Goal: Task Accomplishment & Management: Manage account settings

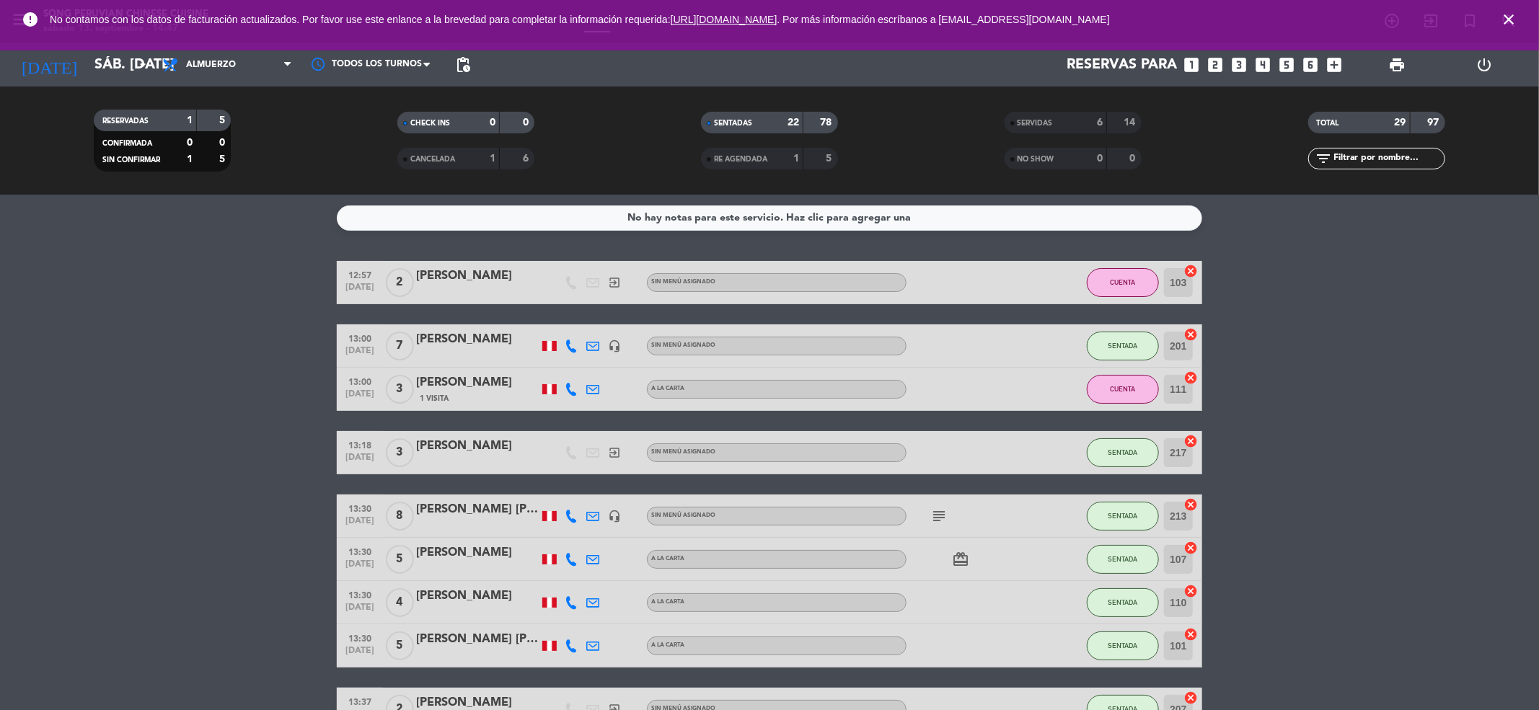
click at [1511, 17] on icon "close" at bounding box center [1508, 19] width 17 height 17
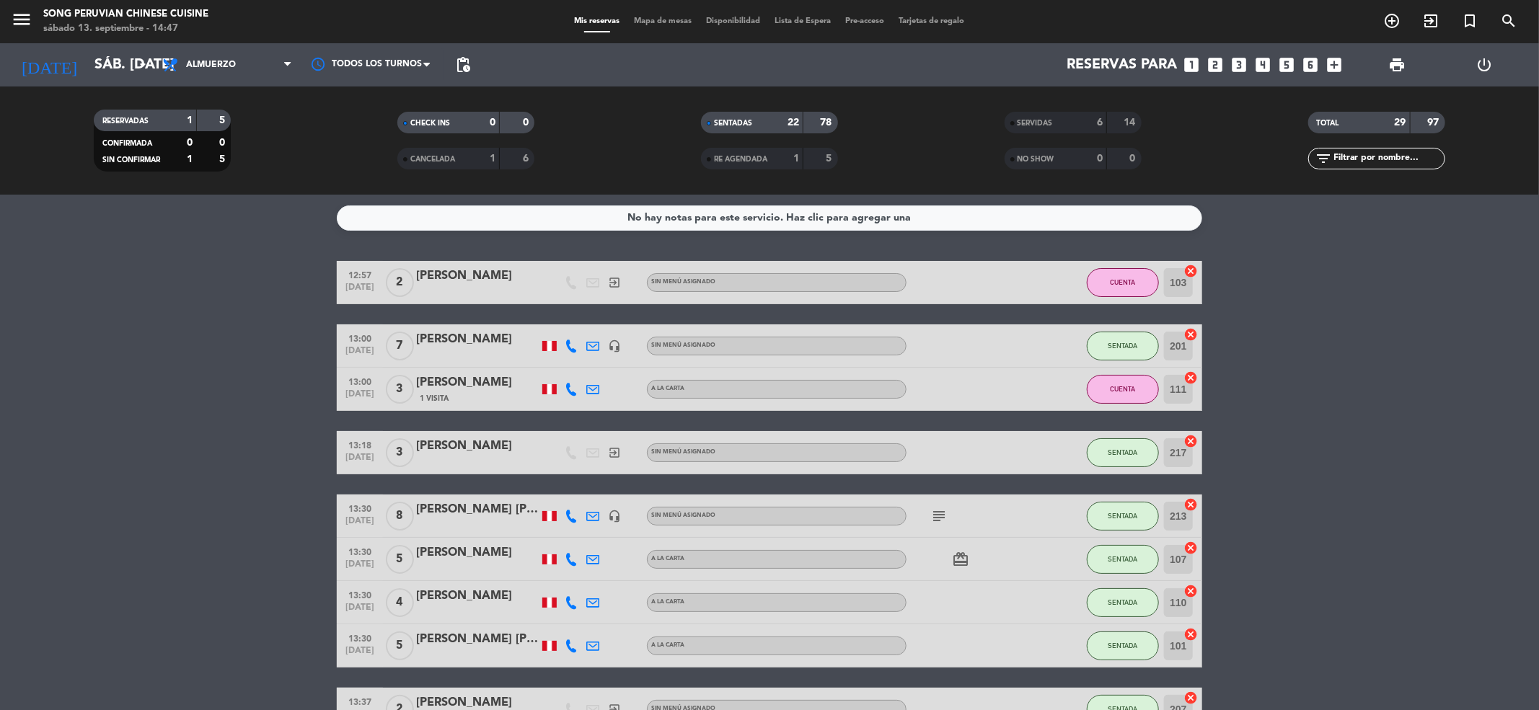
click at [673, 17] on span "Mapa de mesas" at bounding box center [663, 21] width 72 height 8
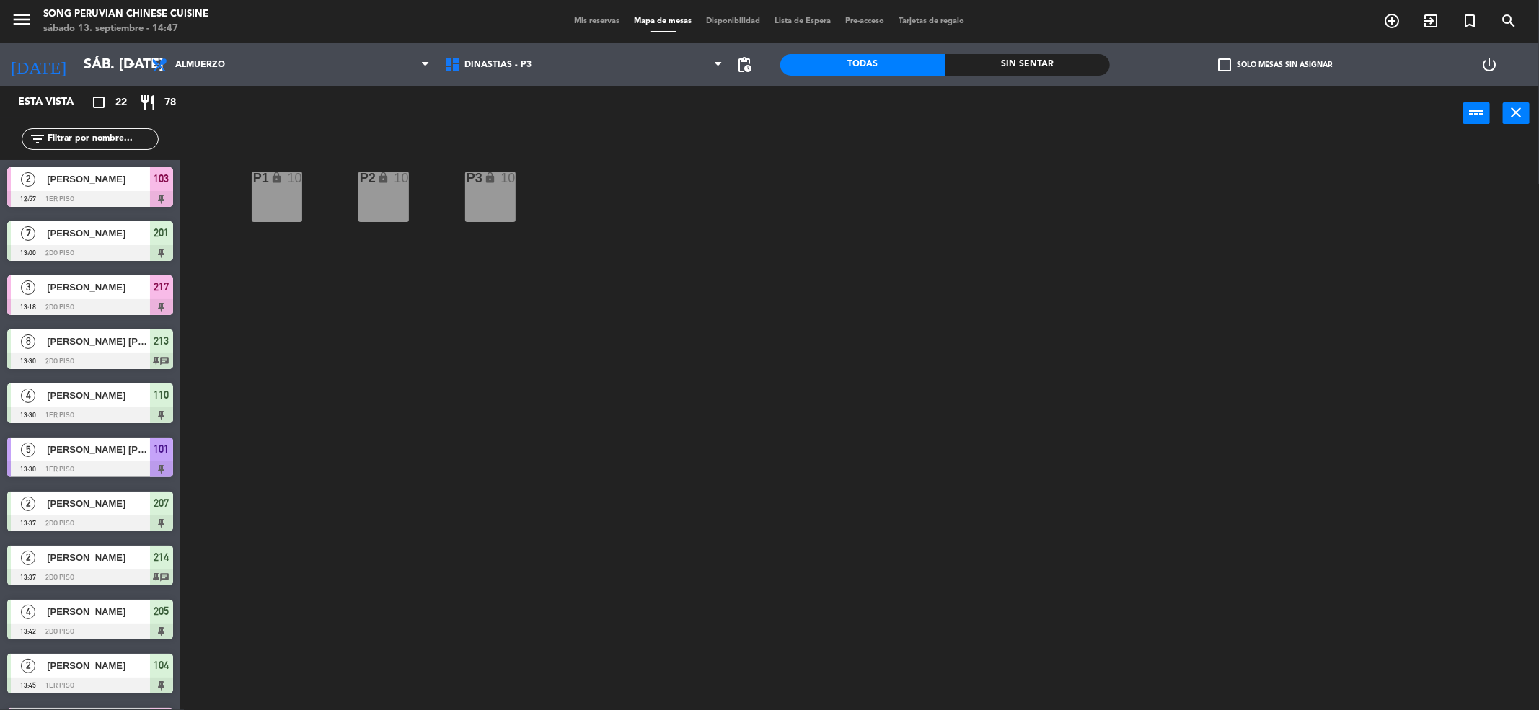
click at [136, 463] on div at bounding box center [90, 469] width 166 height 16
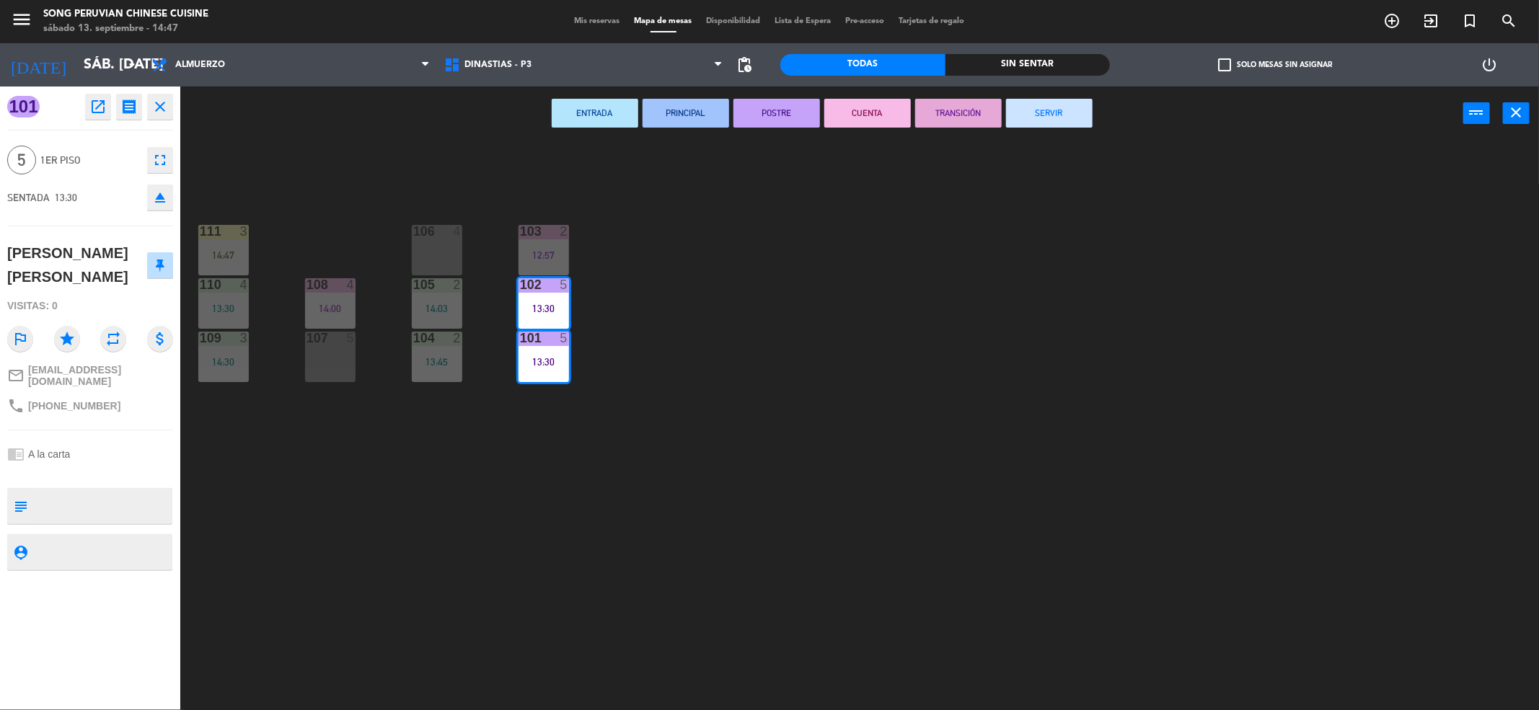
click at [568, 306] on div "103 2 12:57 106 4 111 3 14:47 102 5 13:30 105 2 14:03 108 4 14:00 110 4 13:30 1…" at bounding box center [866, 431] width 1343 height 570
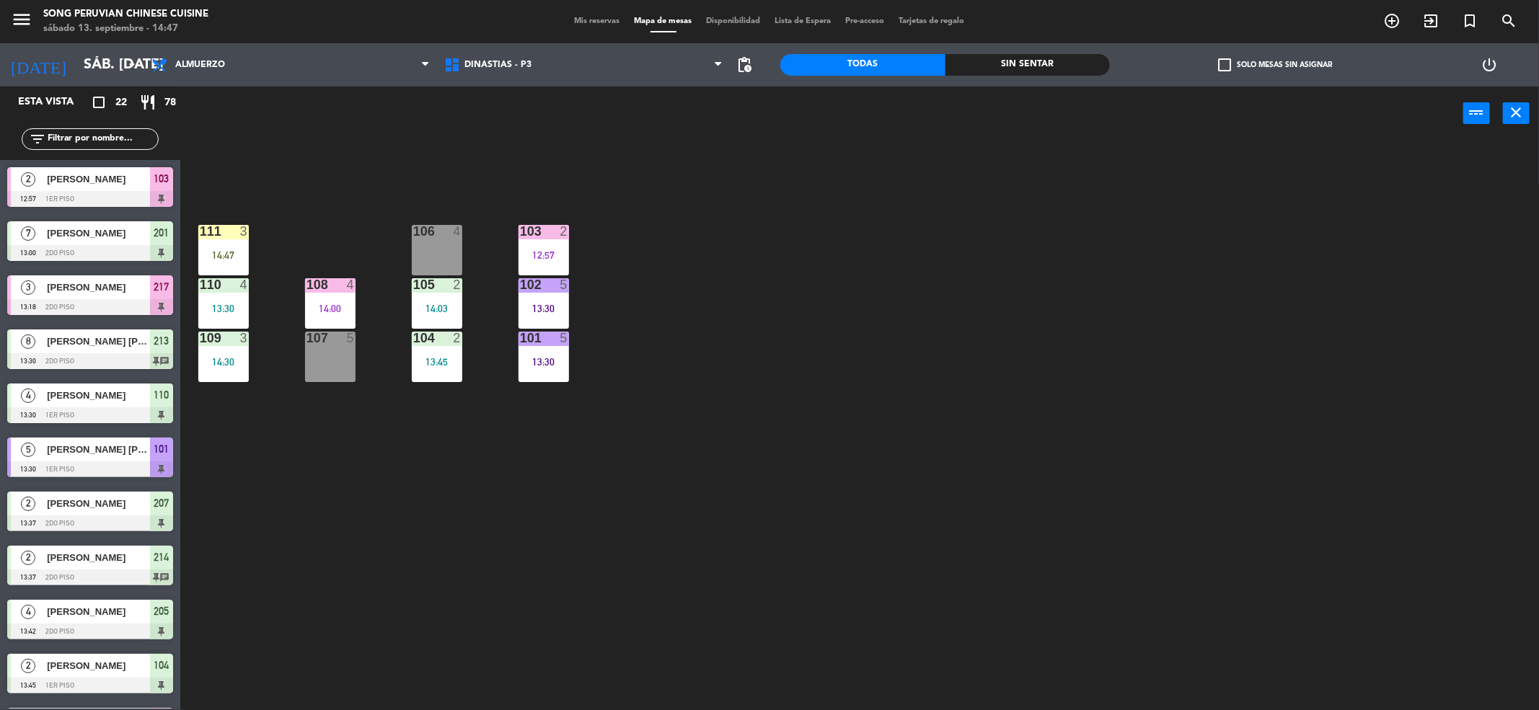
click at [619, 322] on div "103 2 12:57 106 4 111 3 14:47 102 5 13:30 105 2 14:03 108 4 14:00 110 4 13:30 1…" at bounding box center [866, 431] width 1343 height 570
click at [242, 251] on div "14:47" at bounding box center [223, 255] width 50 height 10
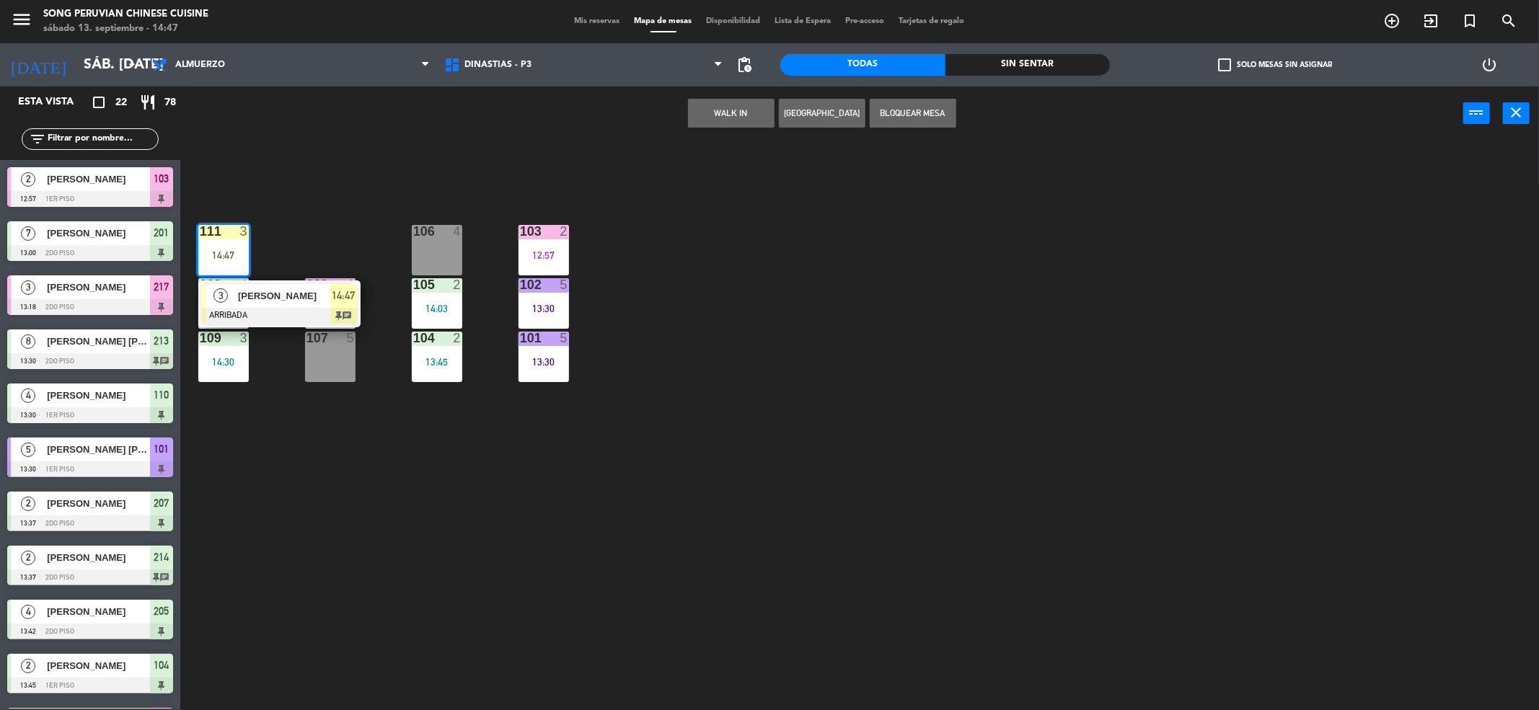
click at [261, 308] on div at bounding box center [279, 316] width 155 height 16
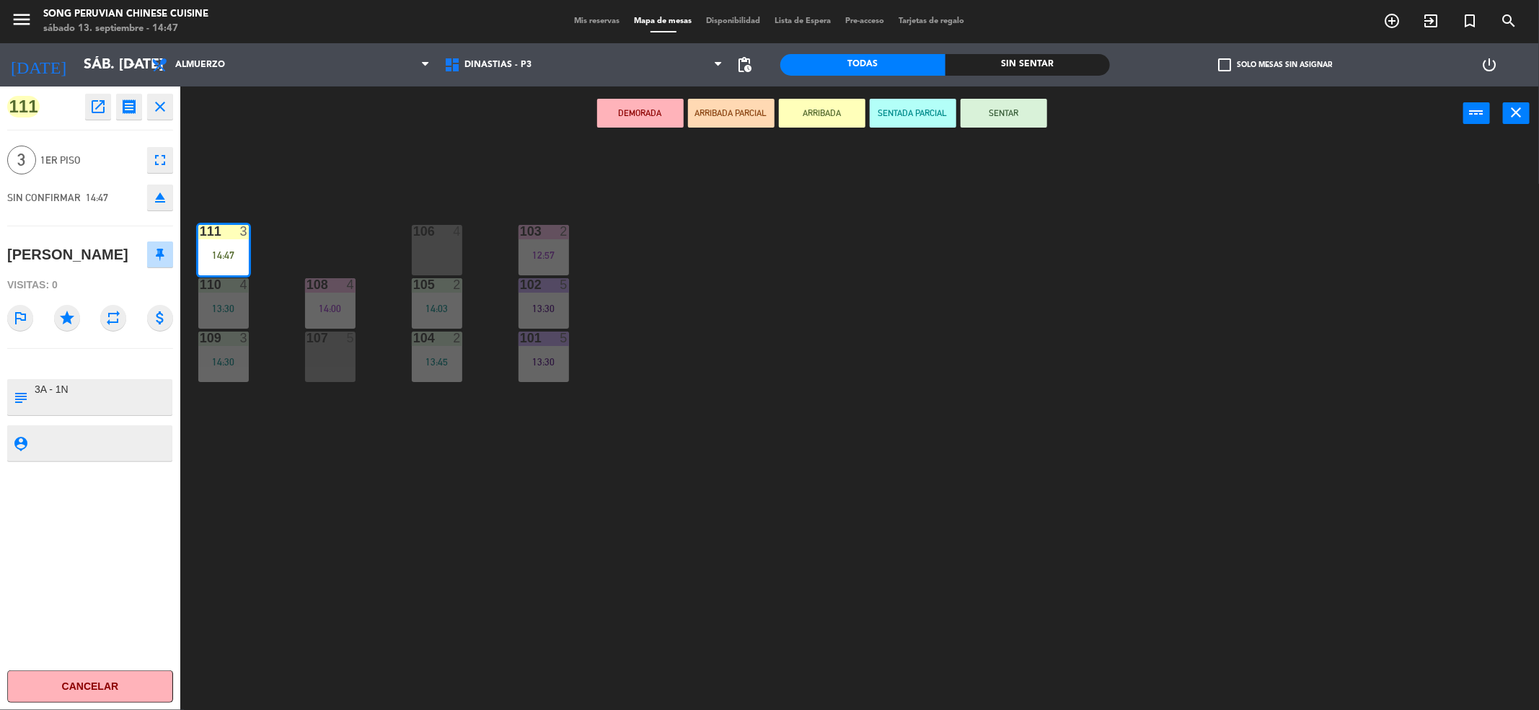
click at [307, 230] on div "103 2 12:57 106 4 111 3 14:47 102 5 13:30 105 2 14:03 108 4 14:00 110 4 13:30 1…" at bounding box center [866, 431] width 1343 height 570
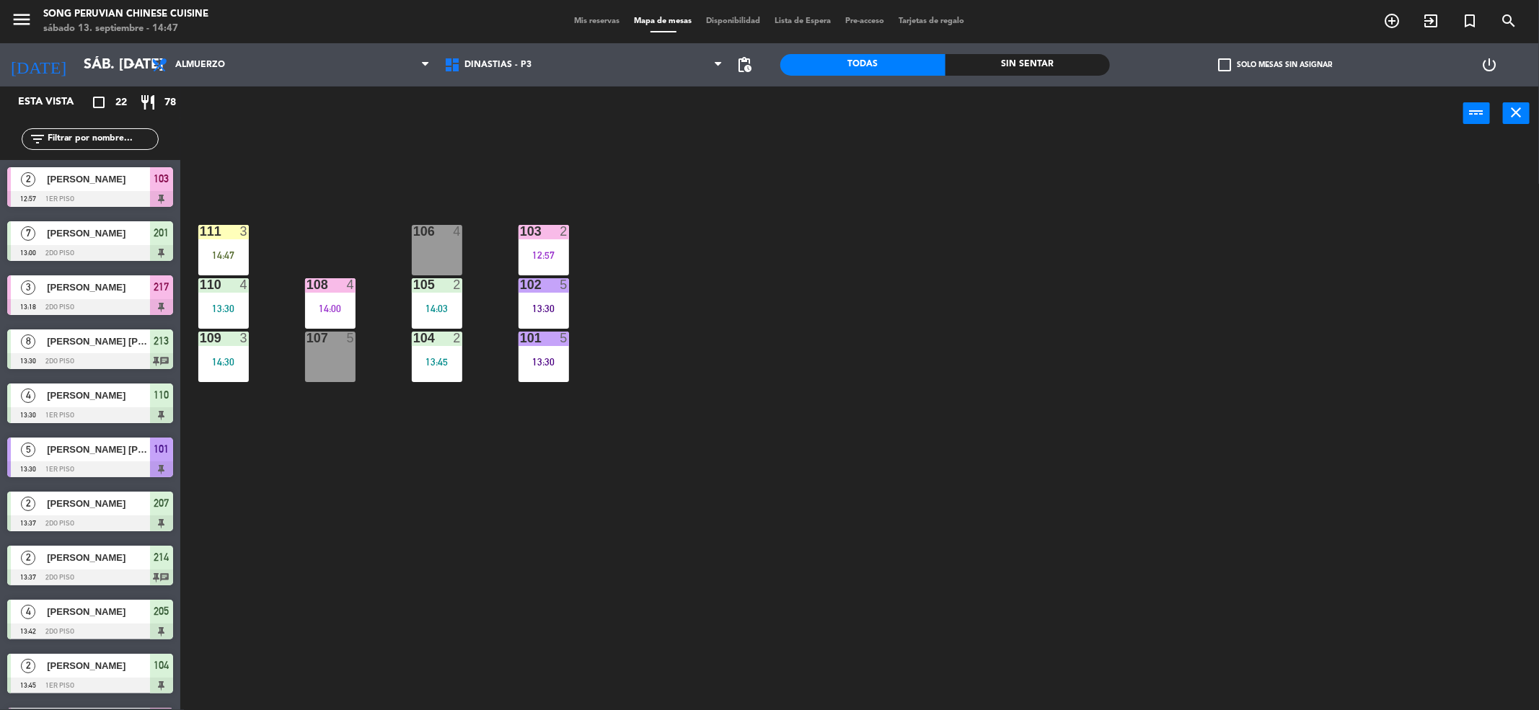
scroll to position [314, 0]
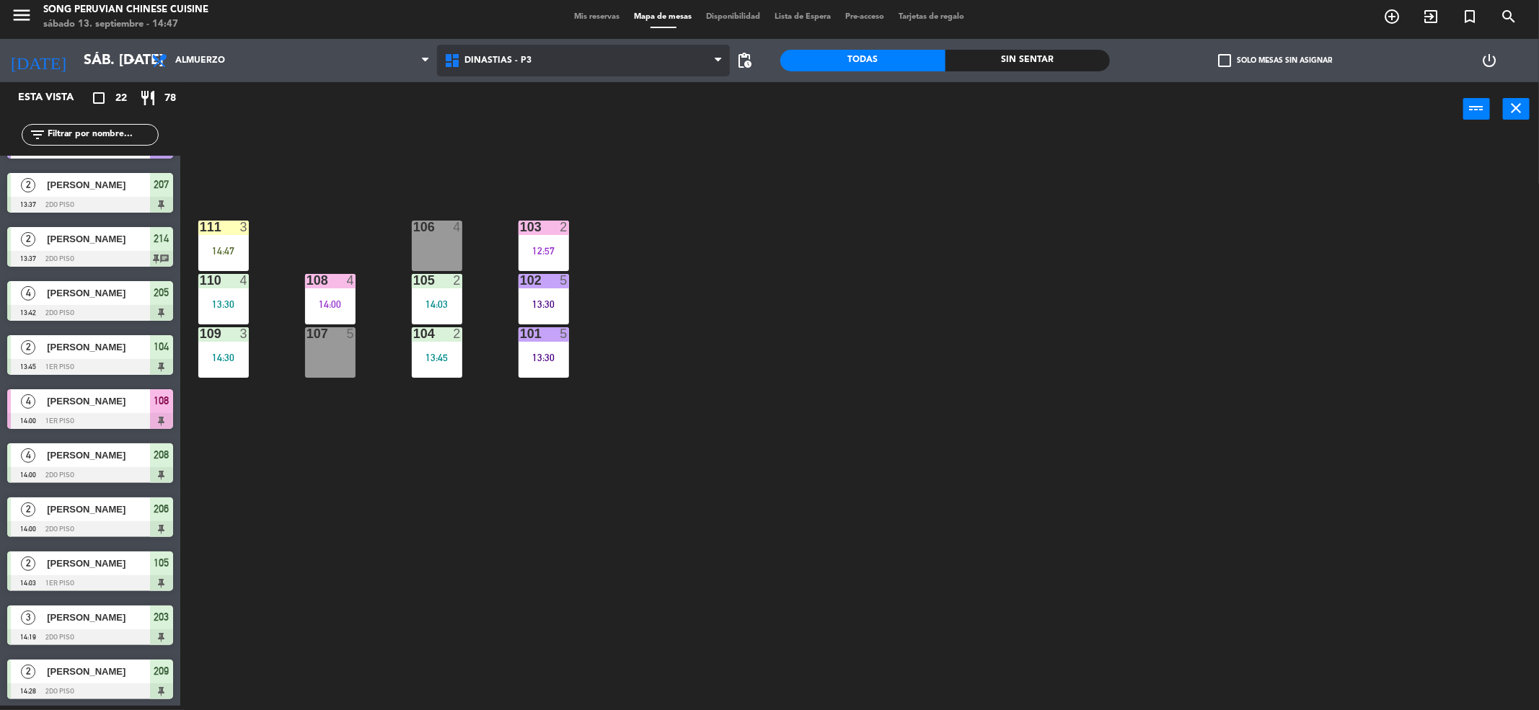
click at [552, 59] on span "DINASTIAS - P3" at bounding box center [583, 61] width 293 height 32
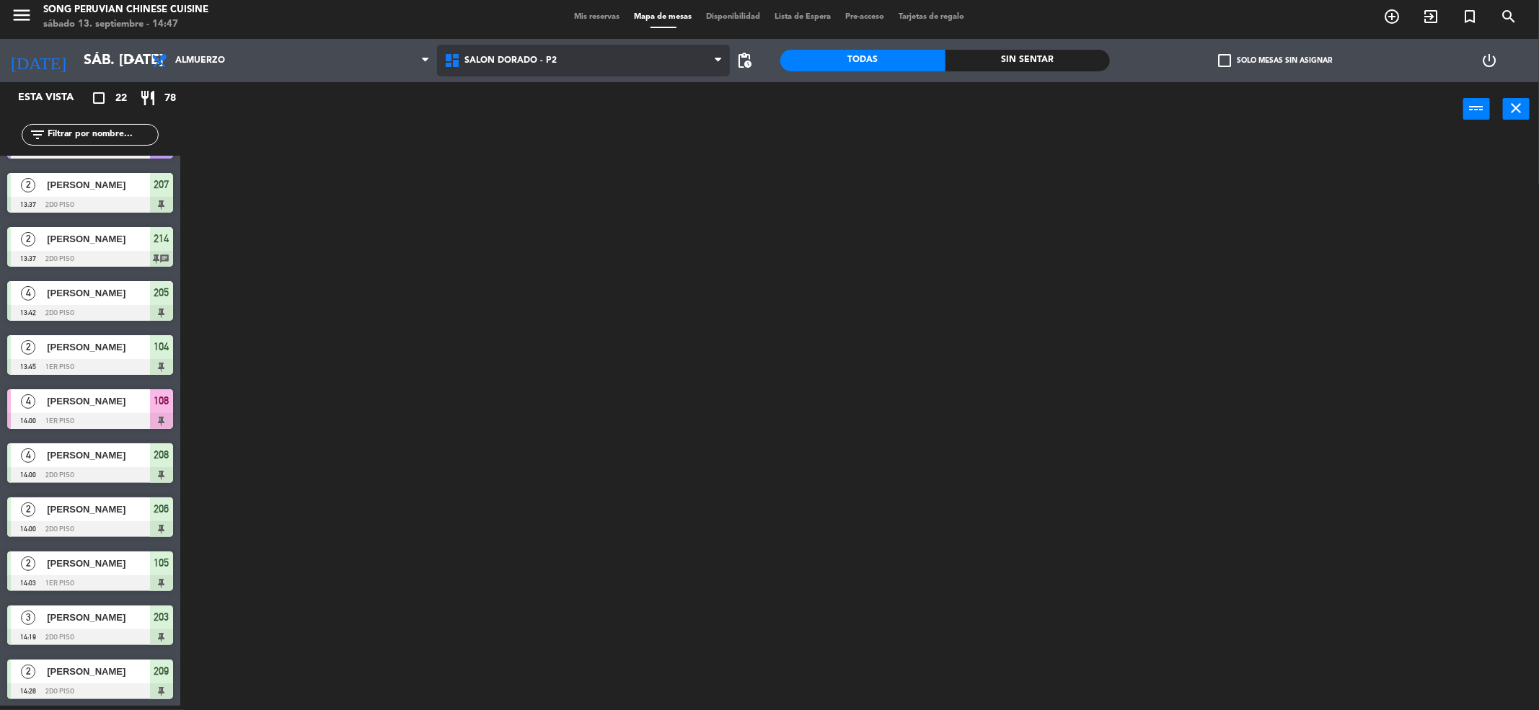
click at [556, 125] on ng-component "menu Song Peruvian Chinese Cuisine sábado 13. septiembre - 14:47 Mis reservas M…" at bounding box center [769, 353] width 1539 height 715
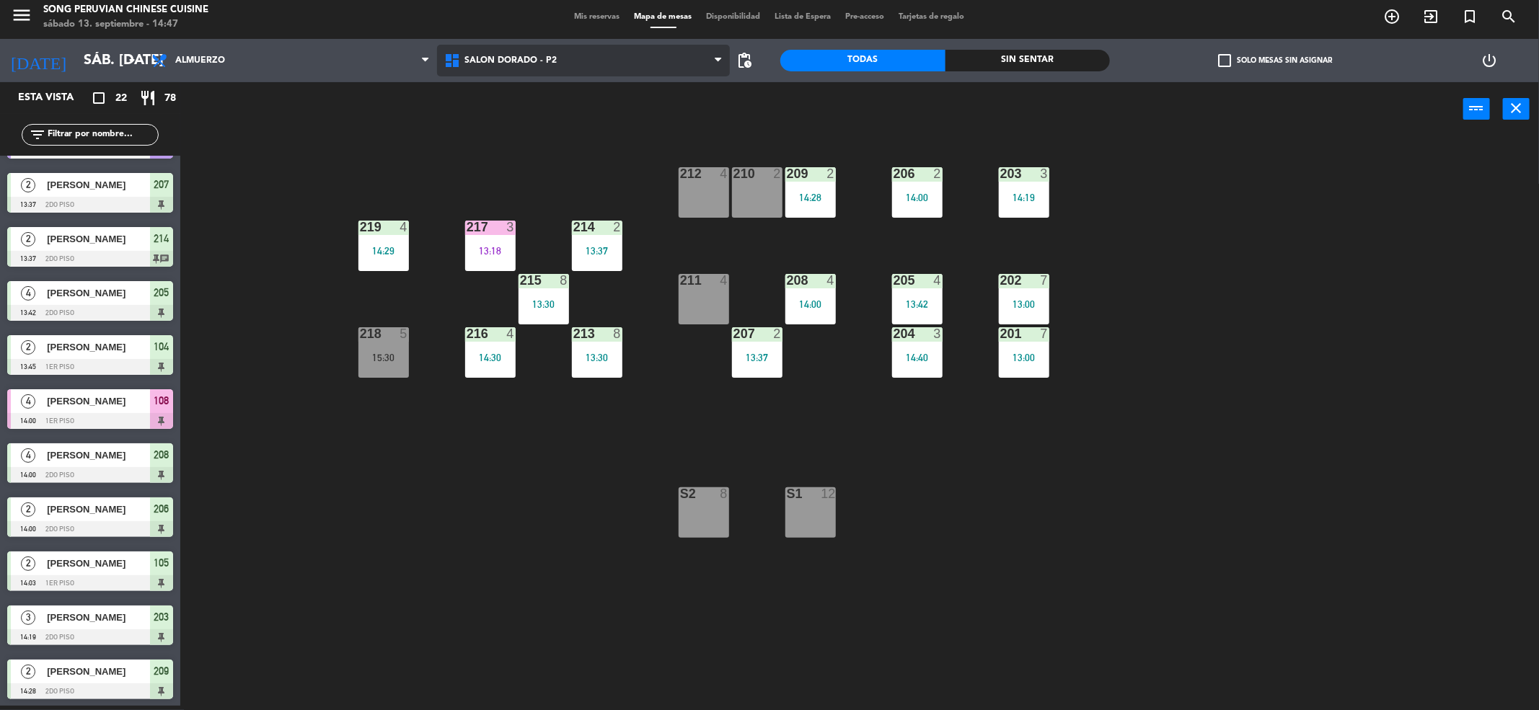
click at [544, 57] on span "SALON DORADO - P2" at bounding box center [510, 61] width 92 height 10
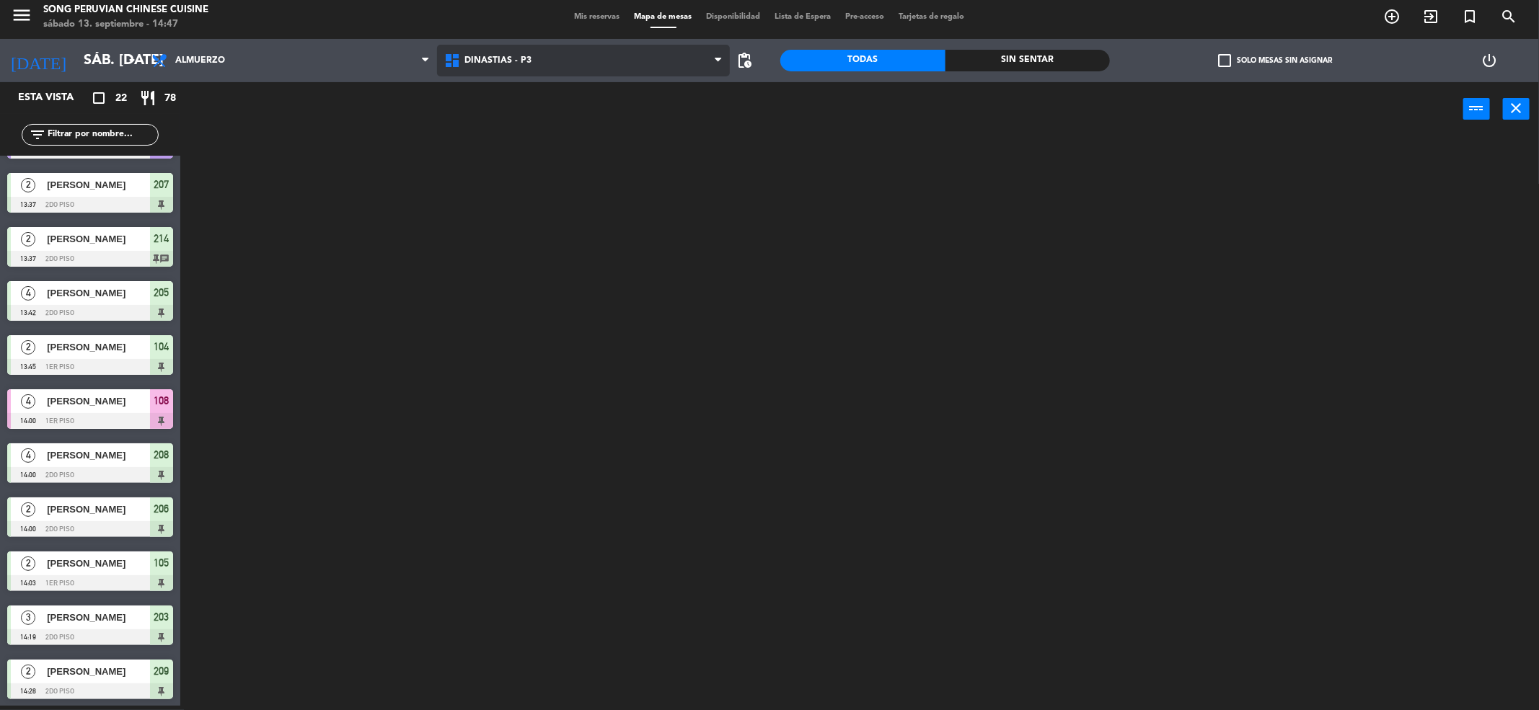
click at [557, 94] on ng-component "menu Song Peruvian Chinese Cuisine sábado 13. septiembre - 14:47 Mis reservas M…" at bounding box center [769, 353] width 1539 height 715
click at [552, 53] on span "DINASTIAS - P3" at bounding box center [583, 61] width 293 height 32
click at [565, 161] on ng-component "menu Song Peruvian Chinese Cuisine sábado 13. septiembre - 14:47 Mis reservas M…" at bounding box center [769, 353] width 1539 height 715
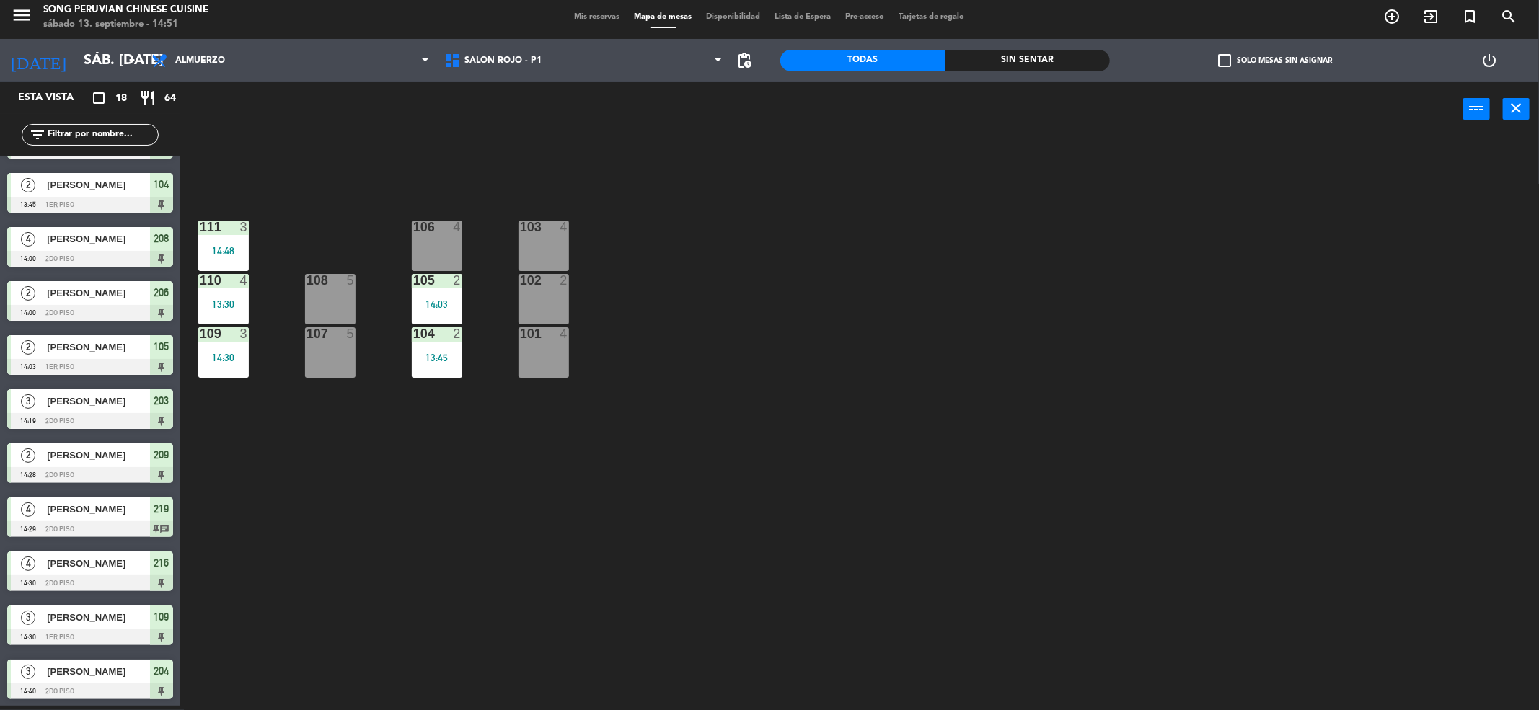
click at [1019, 61] on div "Sin sentar" at bounding box center [1027, 61] width 165 height 22
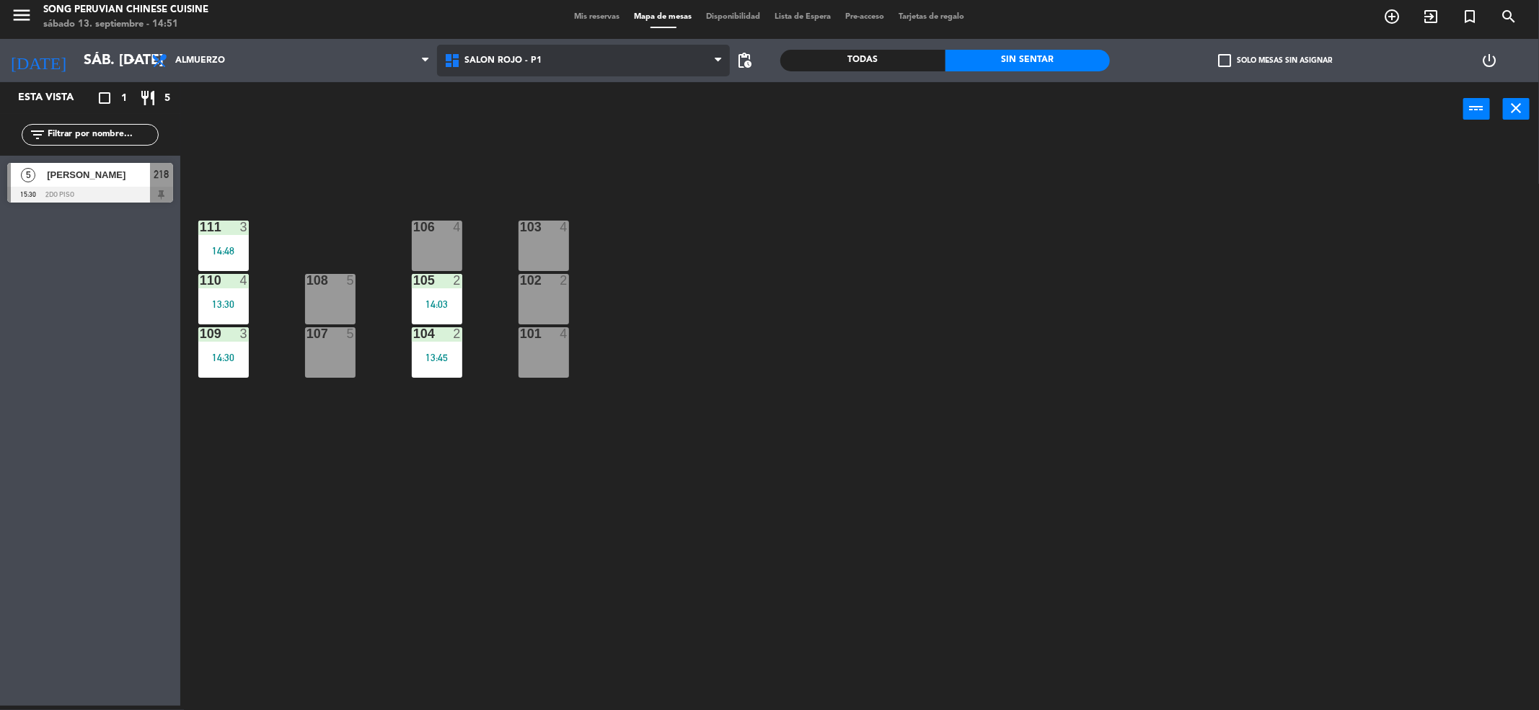
click at [552, 71] on span "SALON ROJO - P1" at bounding box center [583, 61] width 293 height 32
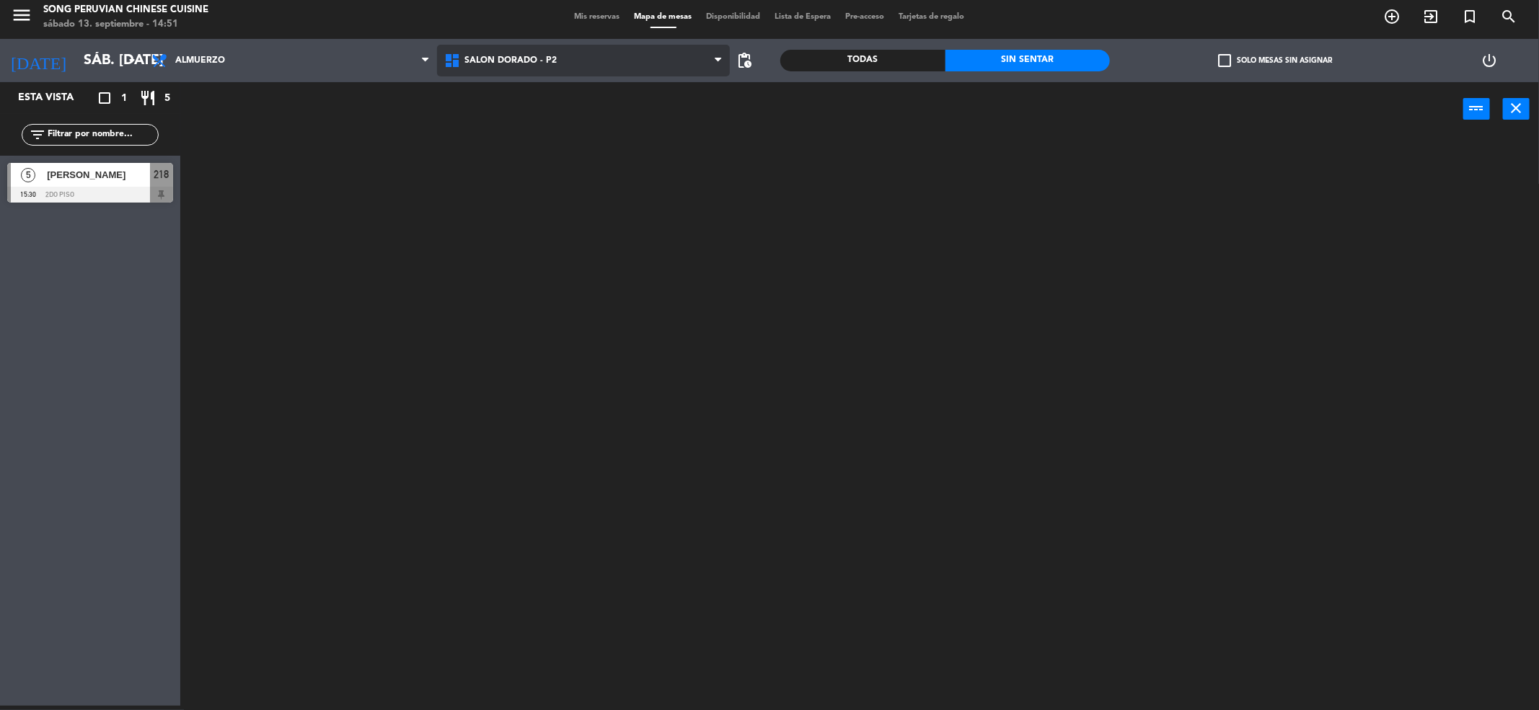
click at [552, 138] on ng-component "menu Song Peruvian Chinese Cuisine sábado 13. septiembre - 14:51 Mis reservas M…" at bounding box center [769, 353] width 1539 height 715
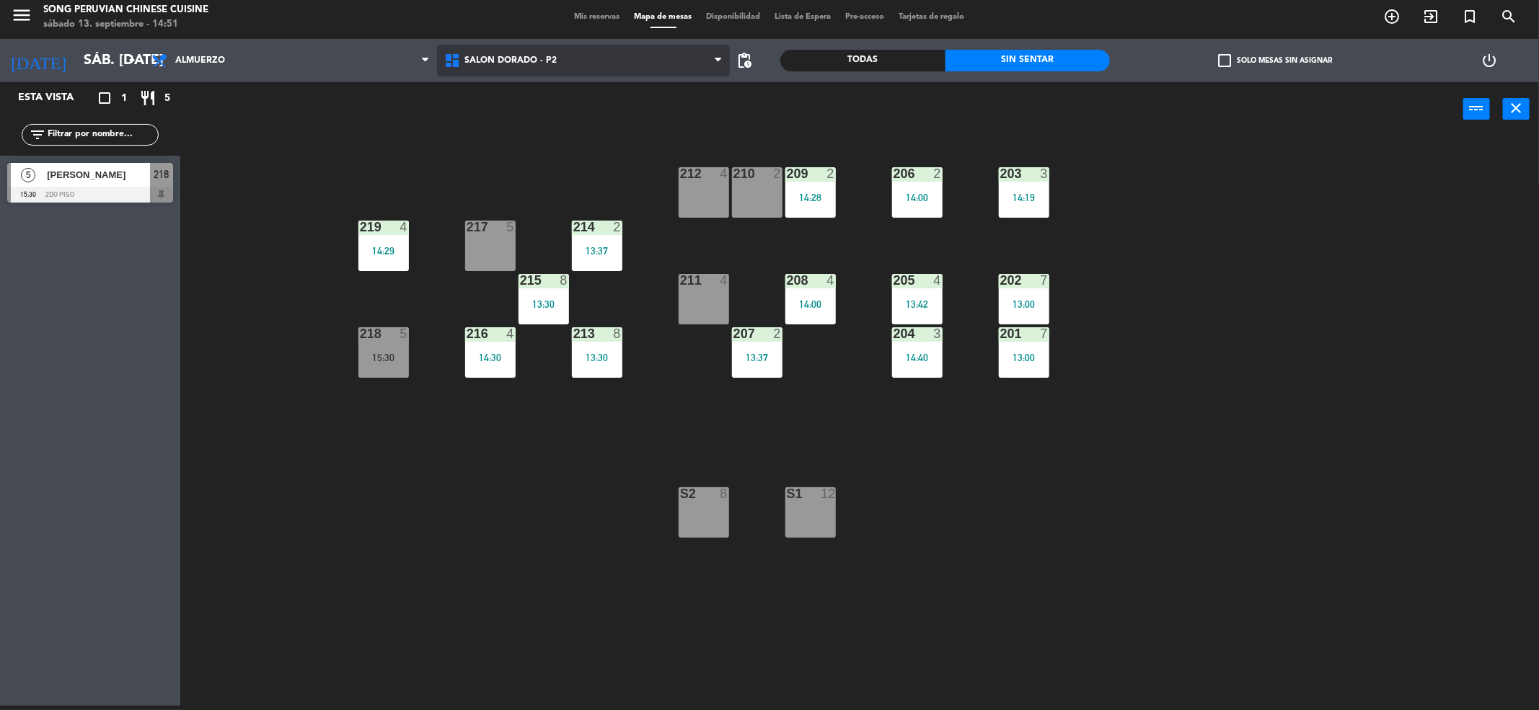
click at [559, 57] on span "SALON DORADO - P2" at bounding box center [583, 61] width 293 height 32
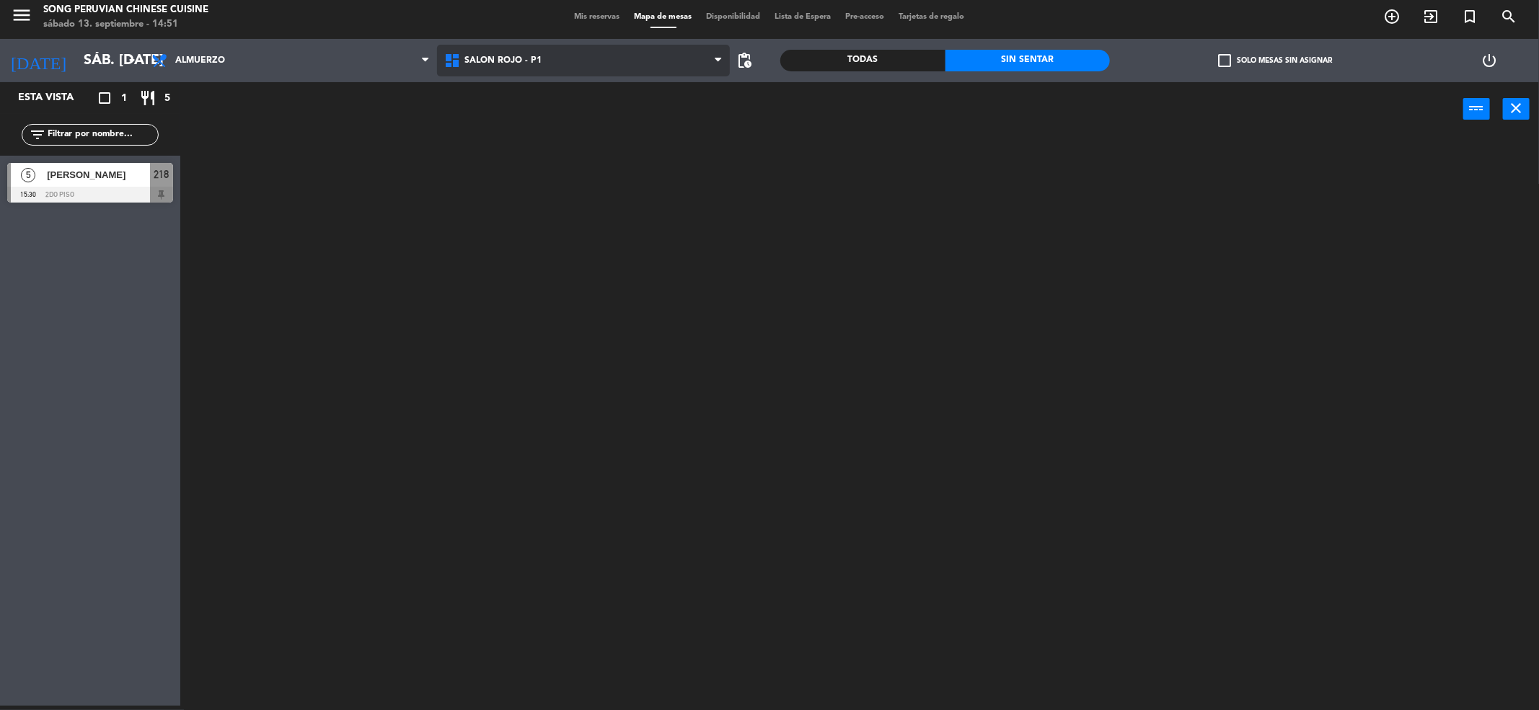
click at [552, 163] on ng-component "menu Song Peruvian Chinese Cuisine sábado 13. septiembre - 14:51 Mis reservas M…" at bounding box center [769, 353] width 1539 height 715
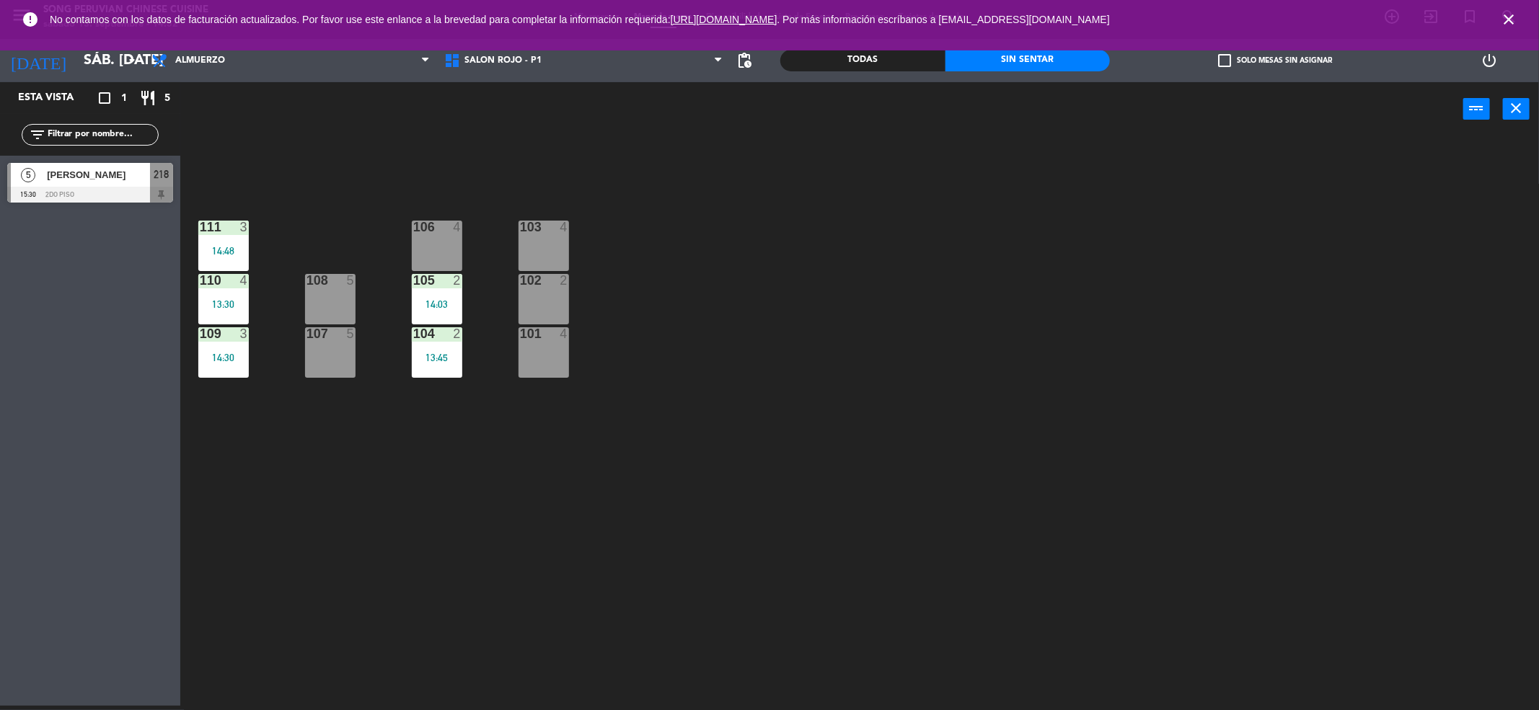
click at [1505, 17] on icon "close" at bounding box center [1508, 19] width 17 height 17
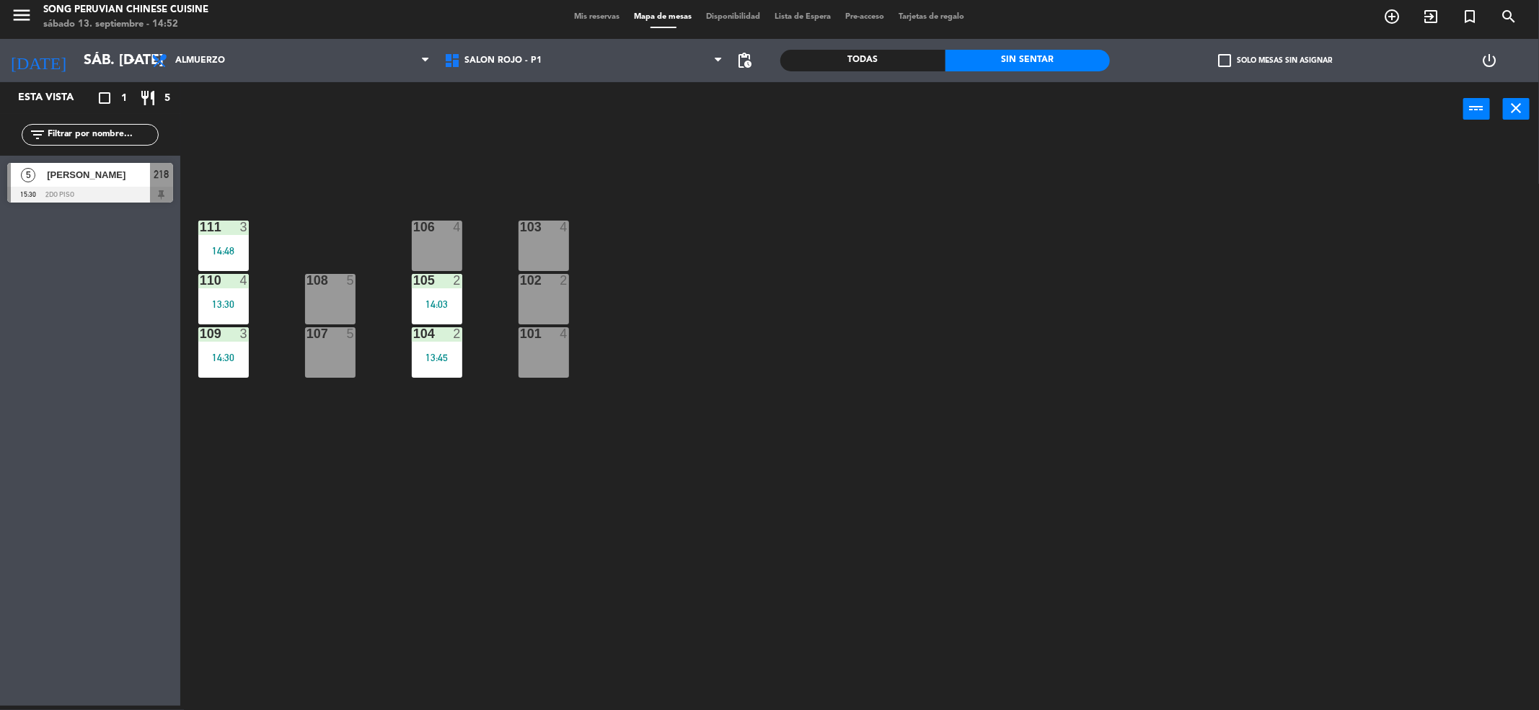
click at [565, 8] on div "menu Song Peruvian Chinese Cuisine sábado 13. septiembre - 14:52 Mis reservas M…" at bounding box center [769, 17] width 1539 height 43
click at [580, 13] on span "Mis reservas" at bounding box center [597, 17] width 60 height 8
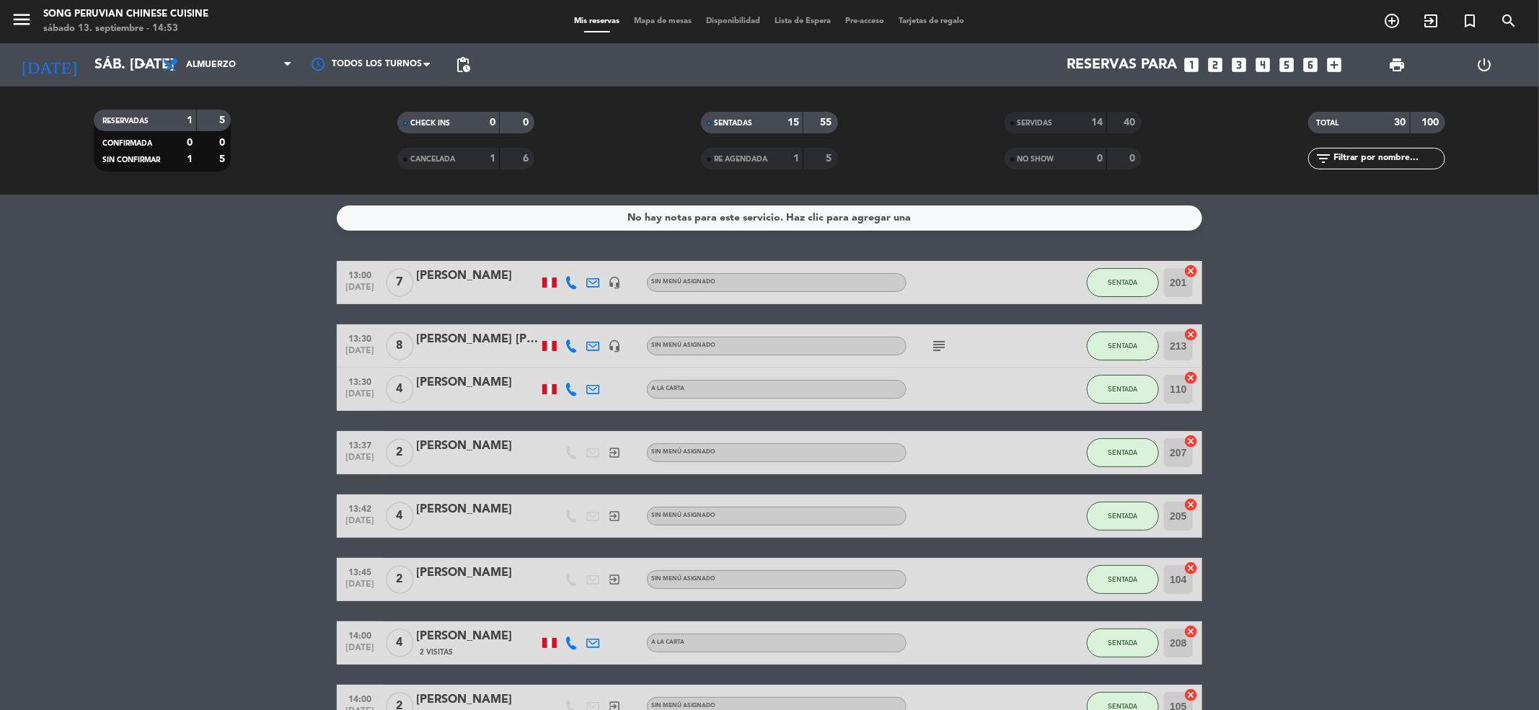
click at [653, 19] on div "menu Song Peruvian Chinese Cuisine sábado 13. septiembre - 14:53 Mis reservas M…" at bounding box center [769, 21] width 1539 height 43
click at [653, 19] on span "Mapa de mesas" at bounding box center [663, 21] width 72 height 8
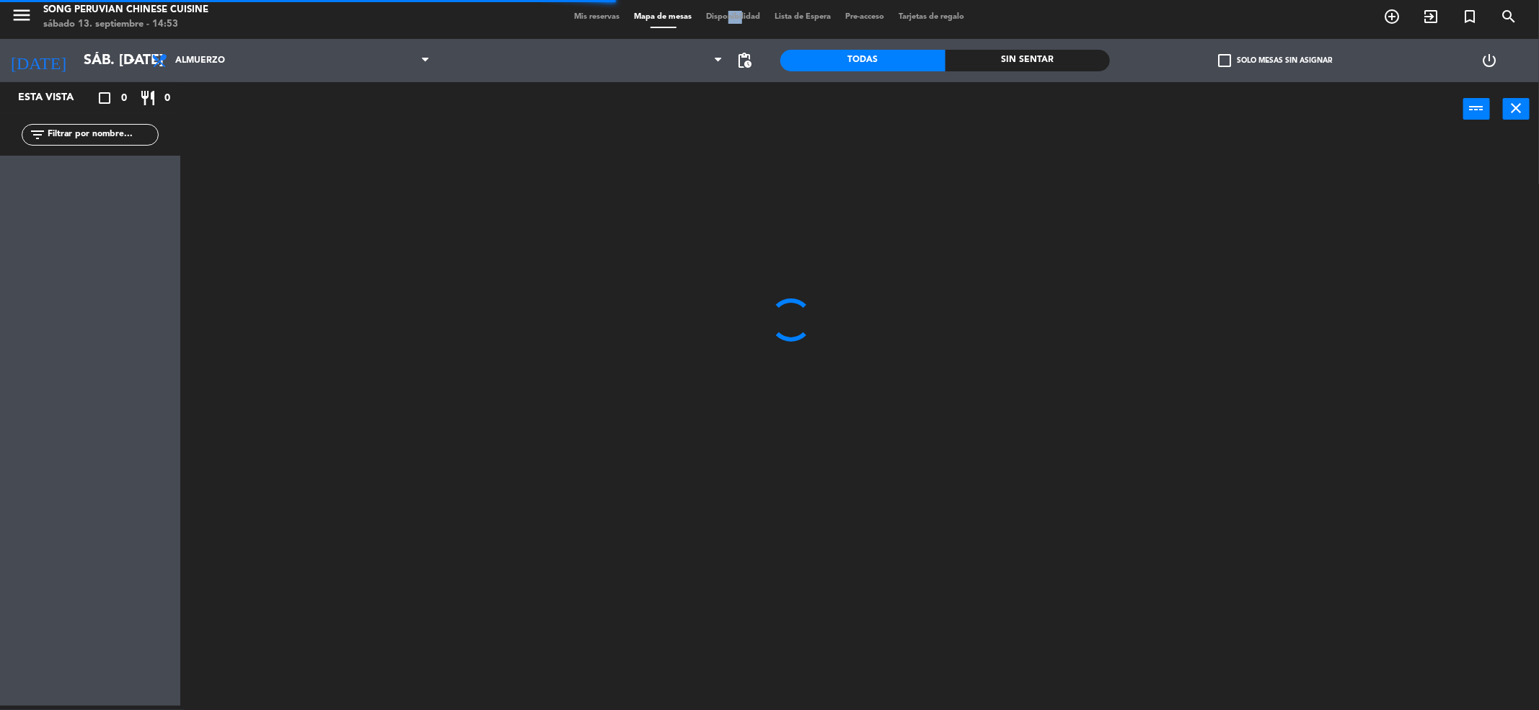
drag, startPoint x: 723, startPoint y: 22, endPoint x: 735, endPoint y: 11, distance: 16.3
click at [735, 11] on div "Mis reservas Mapa de mesas Disponibilidad Lista de Espera Pre-acceso Tarjetas d…" at bounding box center [769, 17] width 404 height 13
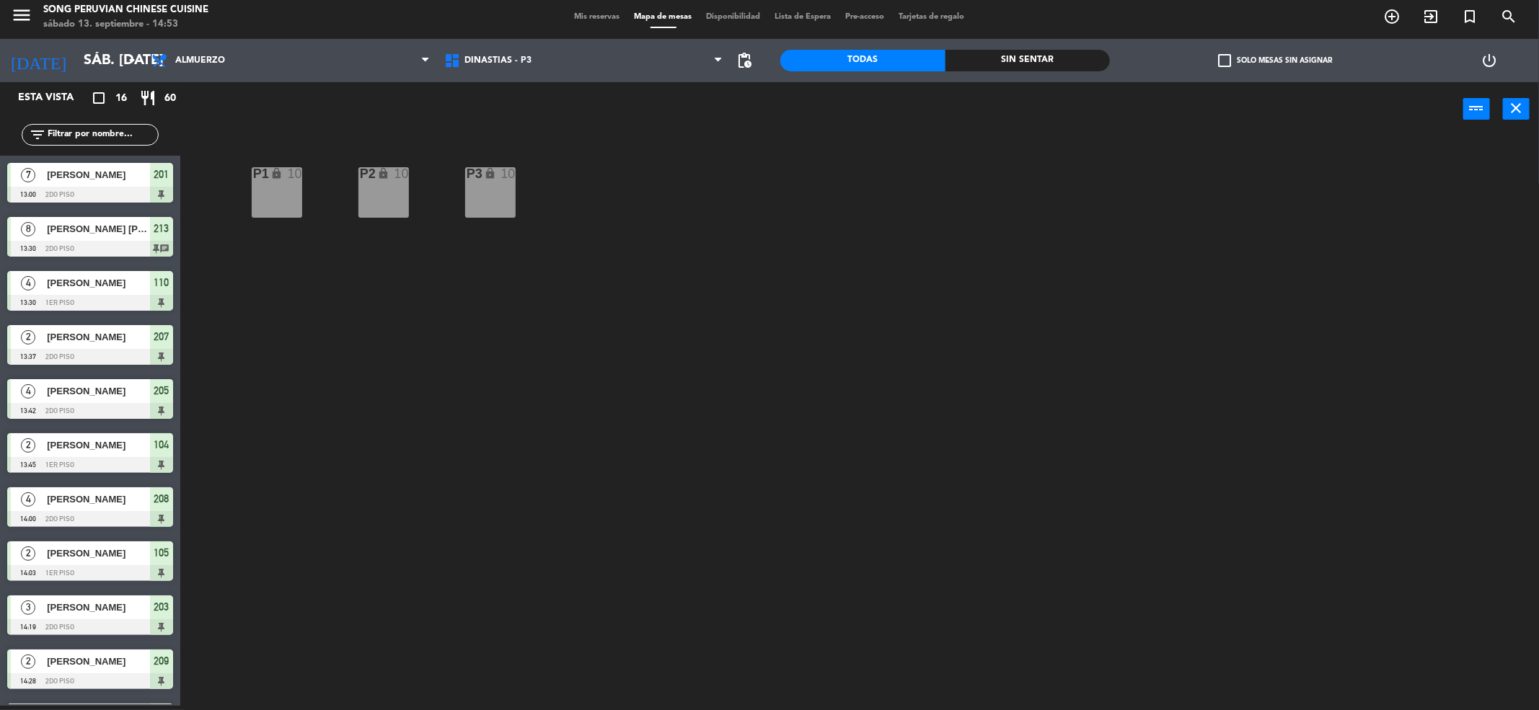
click at [735, 17] on span "Disponibilidad" at bounding box center [733, 17] width 68 height 8
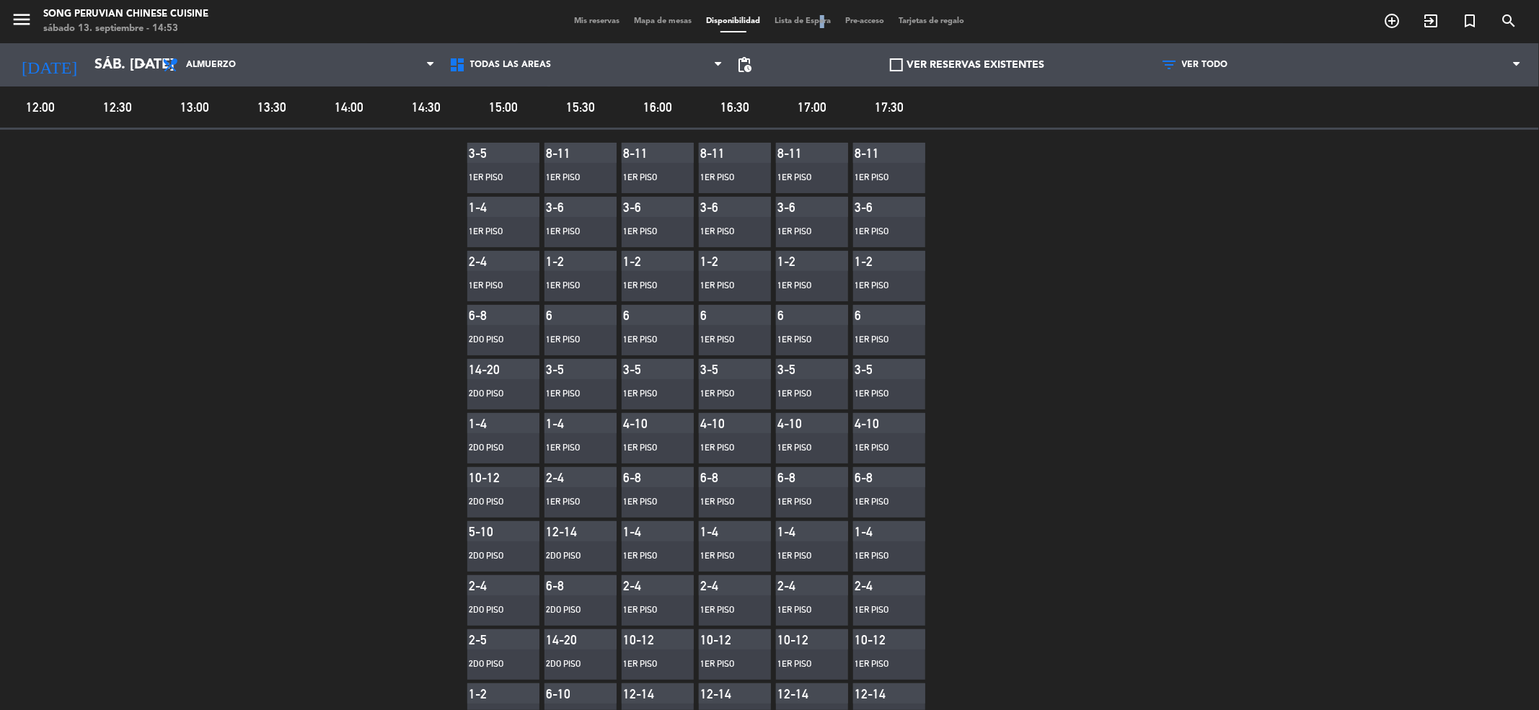
click at [806, 26] on div "menu Song Peruvian Chinese Cuisine sábado 13. septiembre - 14:53 Mis reservas M…" at bounding box center [769, 21] width 1539 height 43
click at [806, 26] on div "Mis reservas Mapa de mesas Disponibilidad Lista de Espera Pre-acceso Tarjetas d…" at bounding box center [769, 21] width 404 height 13
click at [802, 20] on span "Lista de Espera" at bounding box center [803, 21] width 71 height 8
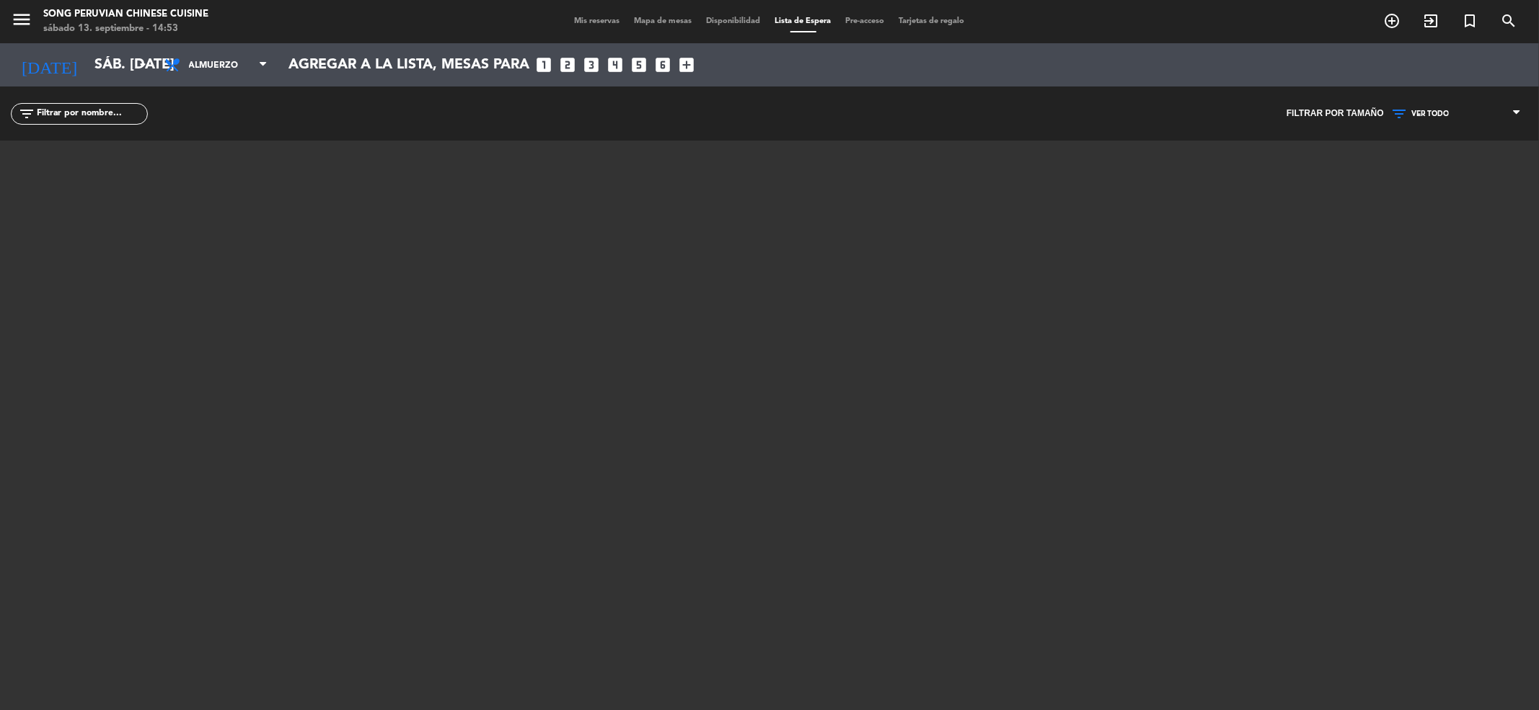
click at [868, 18] on span "Pre-acceso" at bounding box center [865, 21] width 53 height 8
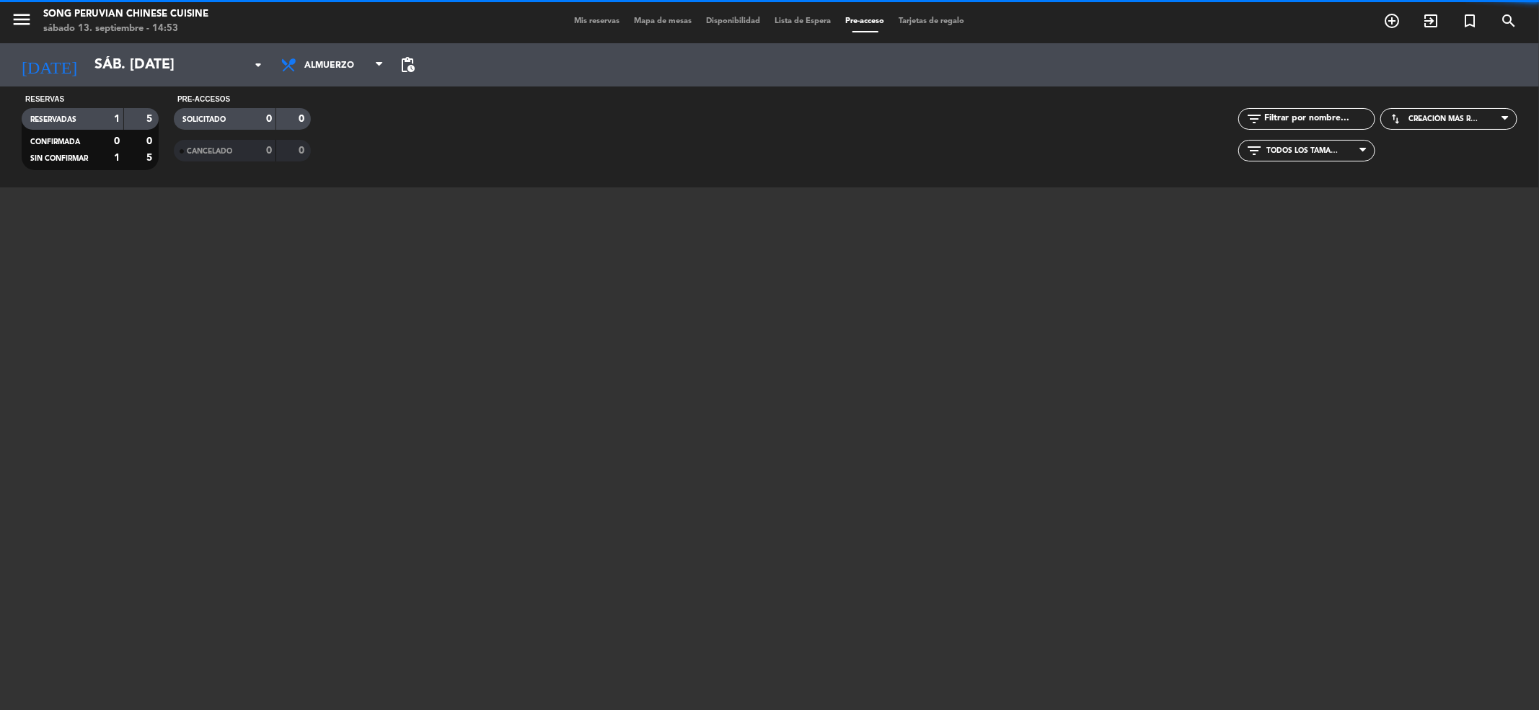
click at [810, 17] on span "Lista de Espera" at bounding box center [803, 21] width 71 height 8
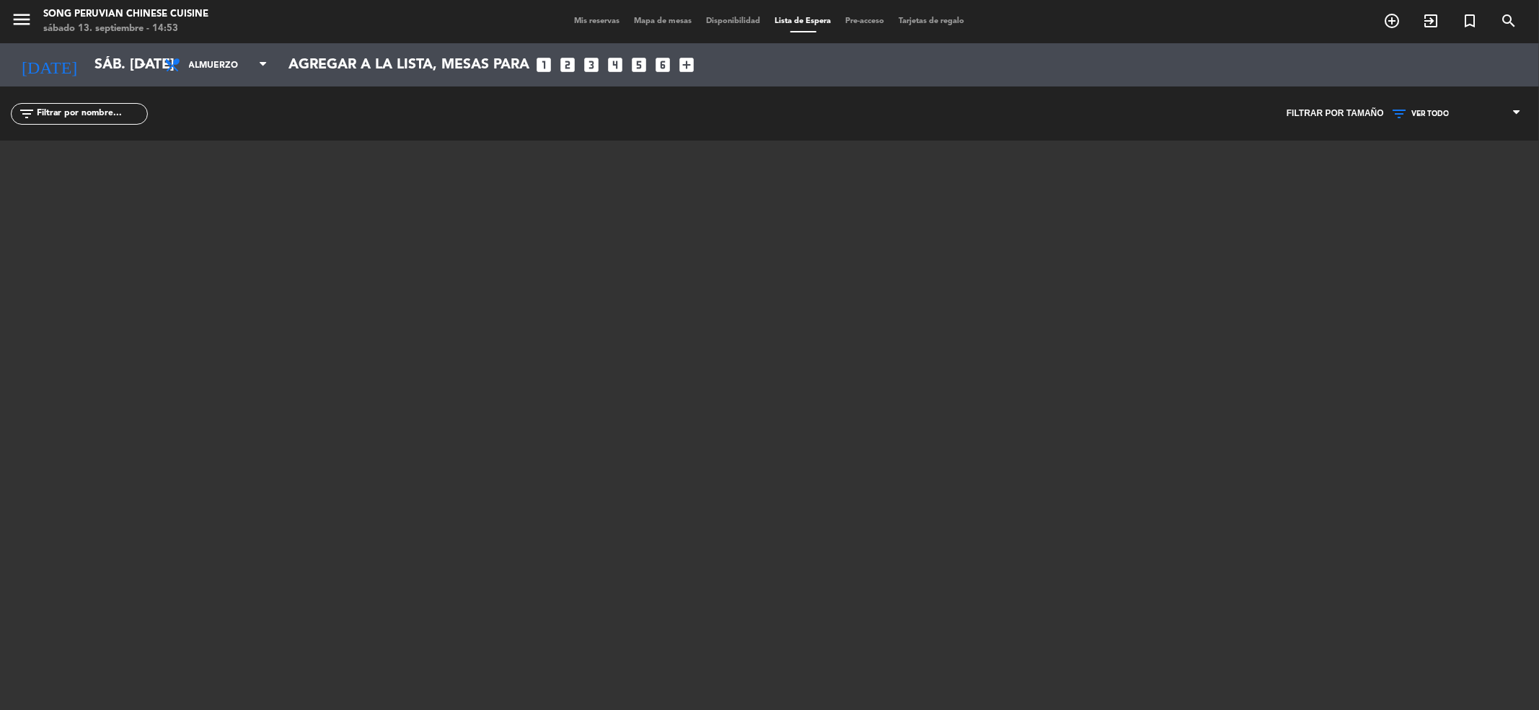
click at [568, 67] on icon "looks_two" at bounding box center [567, 65] width 19 height 19
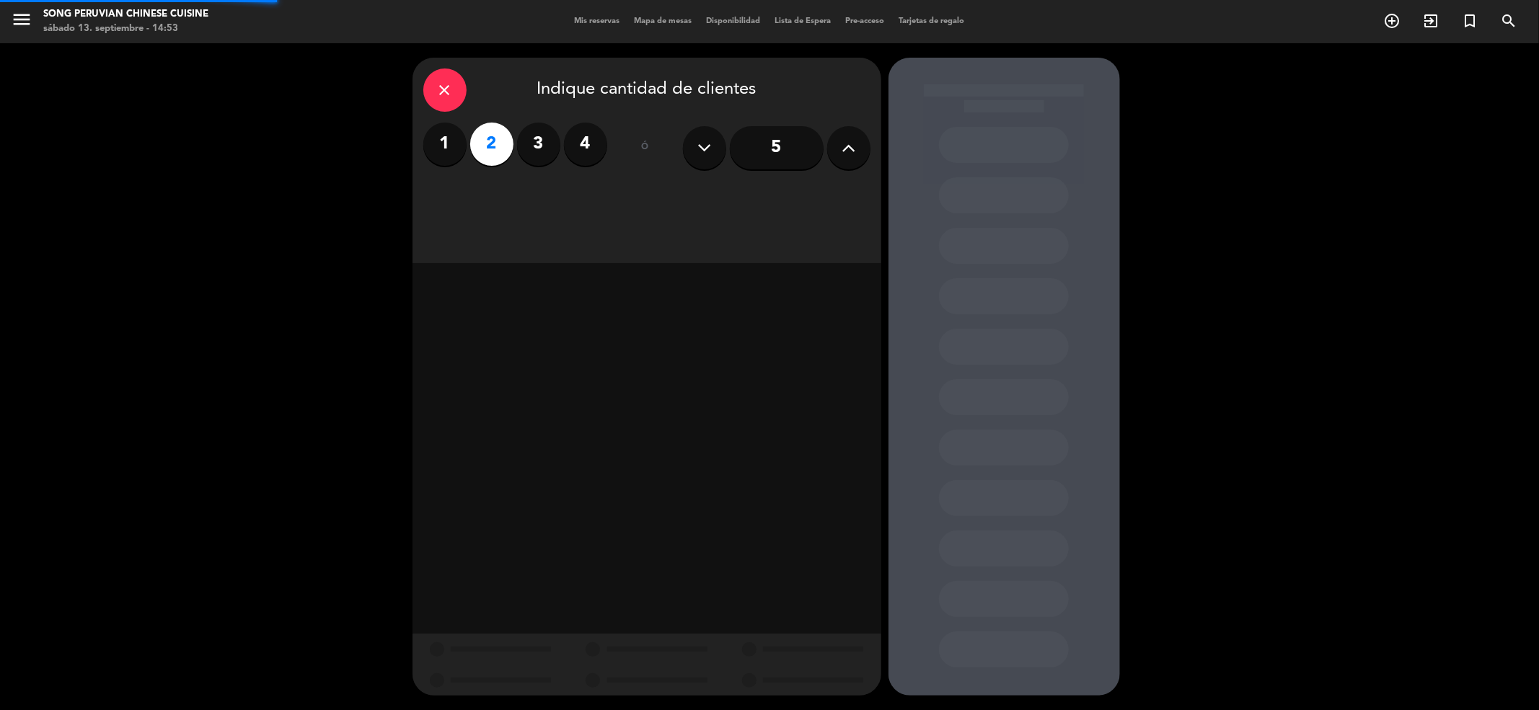
click at [568, 67] on div "close Indique cantidad de clientes 1 2 3 4 ó 5" at bounding box center [646, 160] width 469 height 205
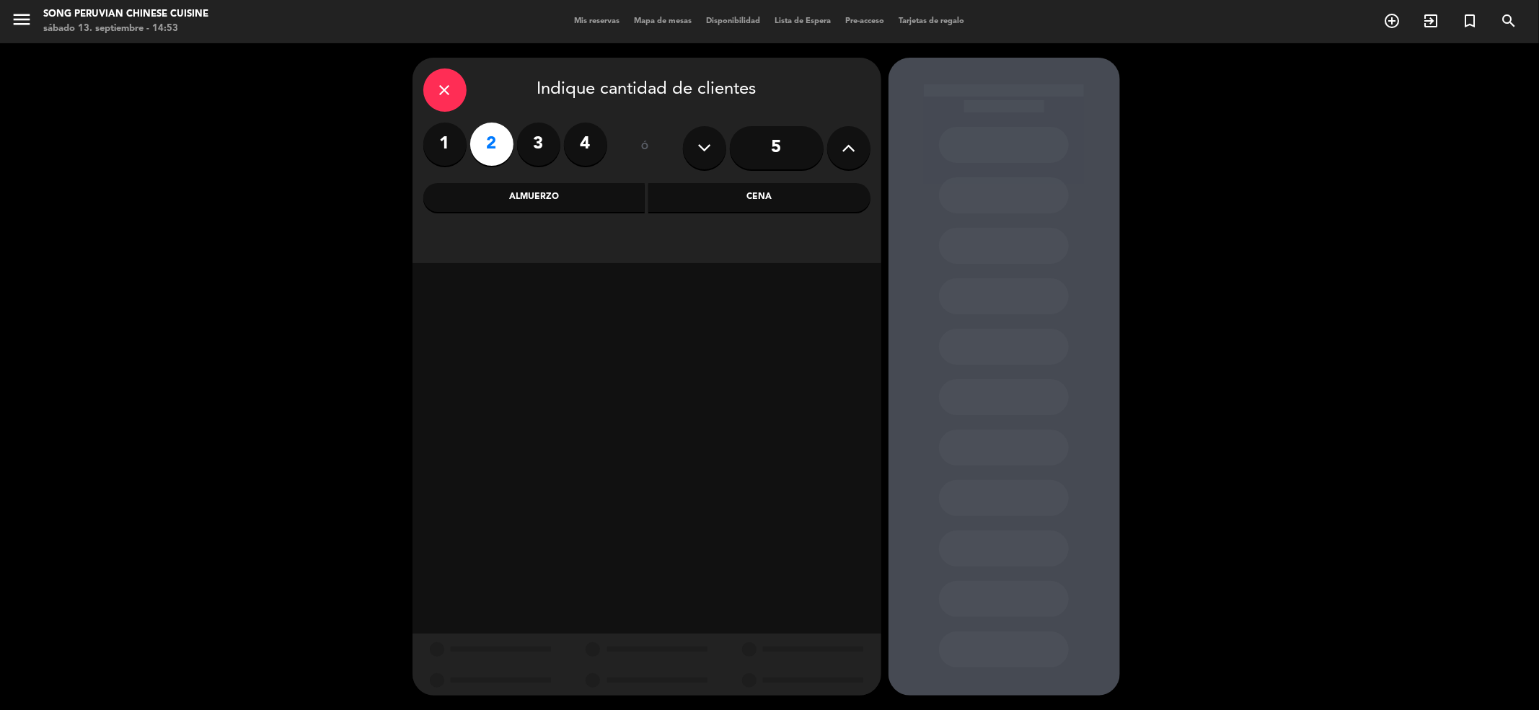
click at [492, 141] on label "2" at bounding box center [491, 144] width 43 height 43
click at [536, 198] on div "Almuerzo" at bounding box center [534, 197] width 222 height 29
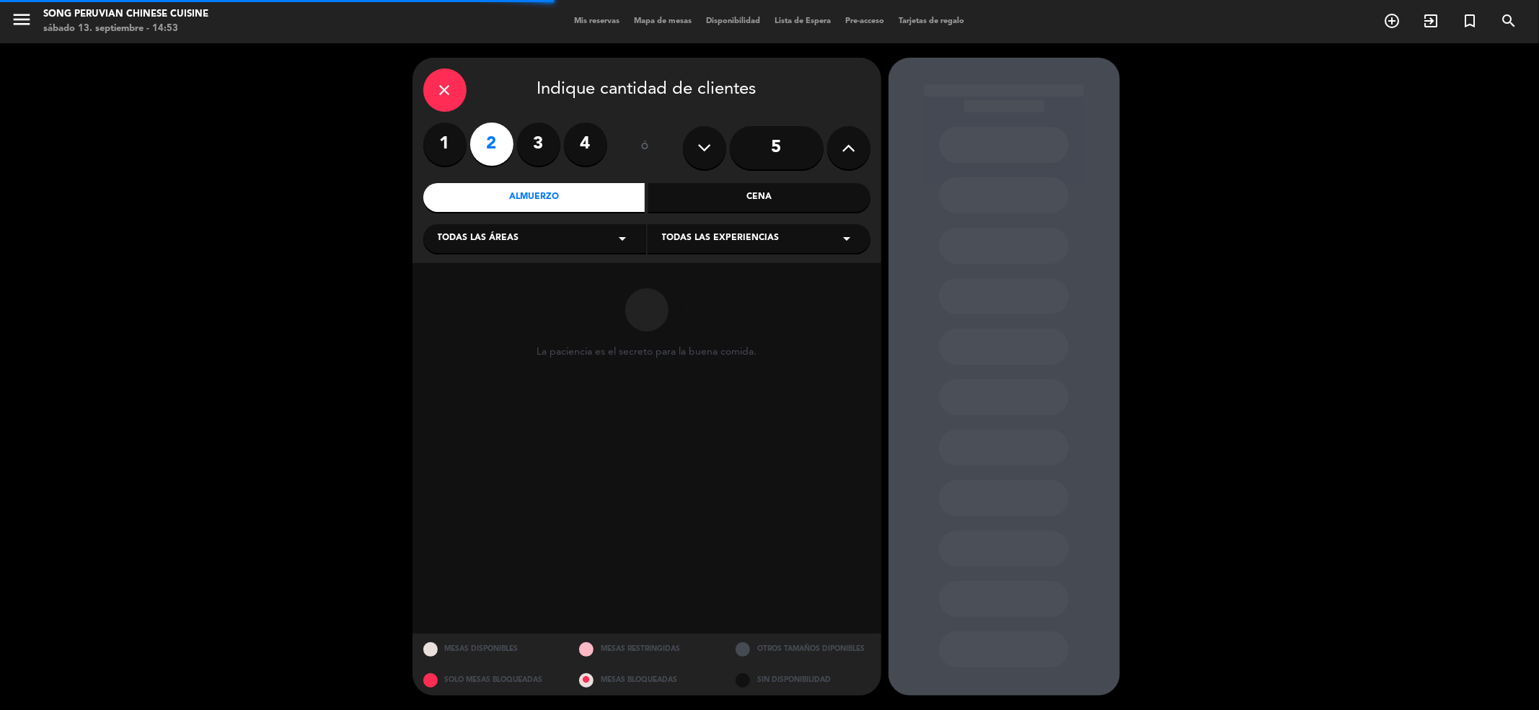
click at [568, 248] on div "Todas las áreas arrow_drop_down" at bounding box center [534, 238] width 223 height 29
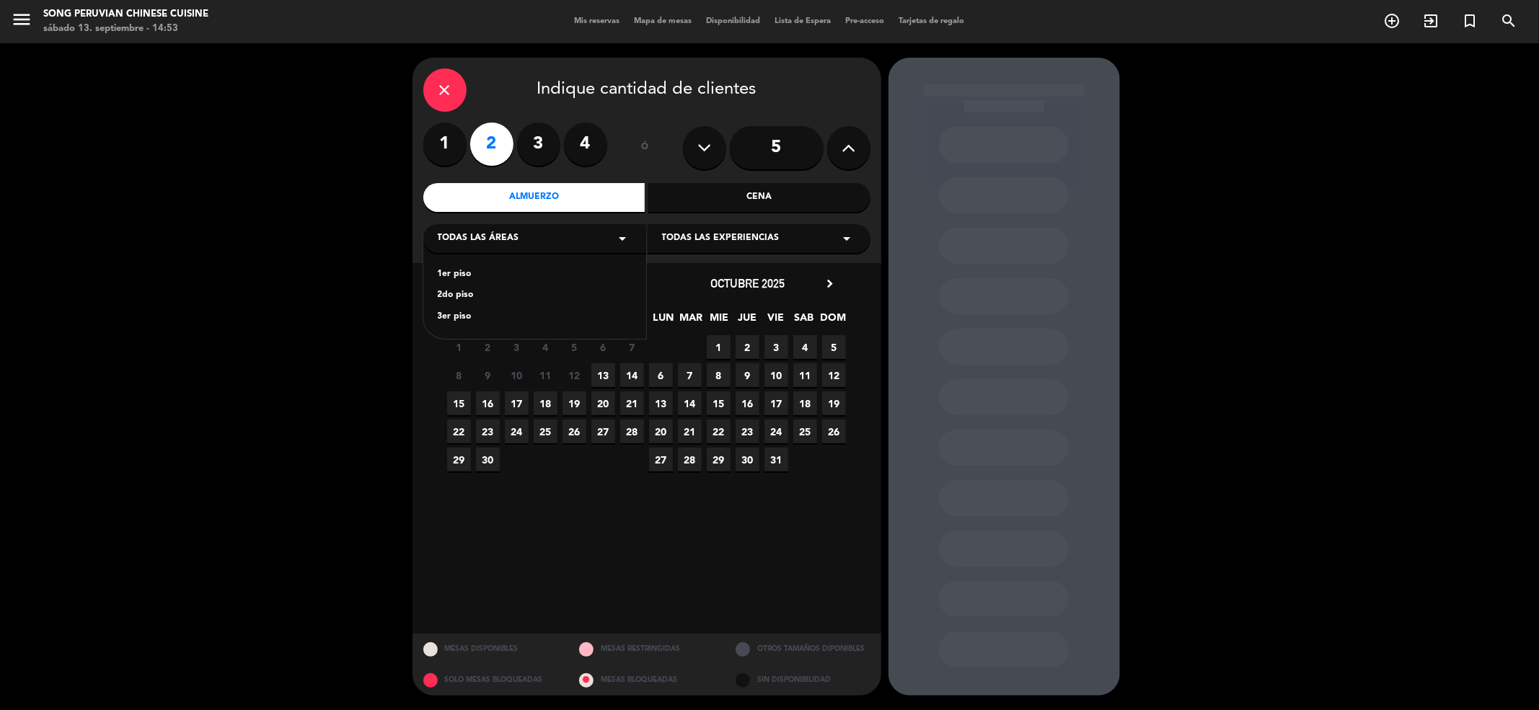
click at [602, 234] on div "Todas las áreas arrow_drop_down" at bounding box center [534, 238] width 223 height 29
click at [606, 375] on span "13" at bounding box center [603, 375] width 24 height 24
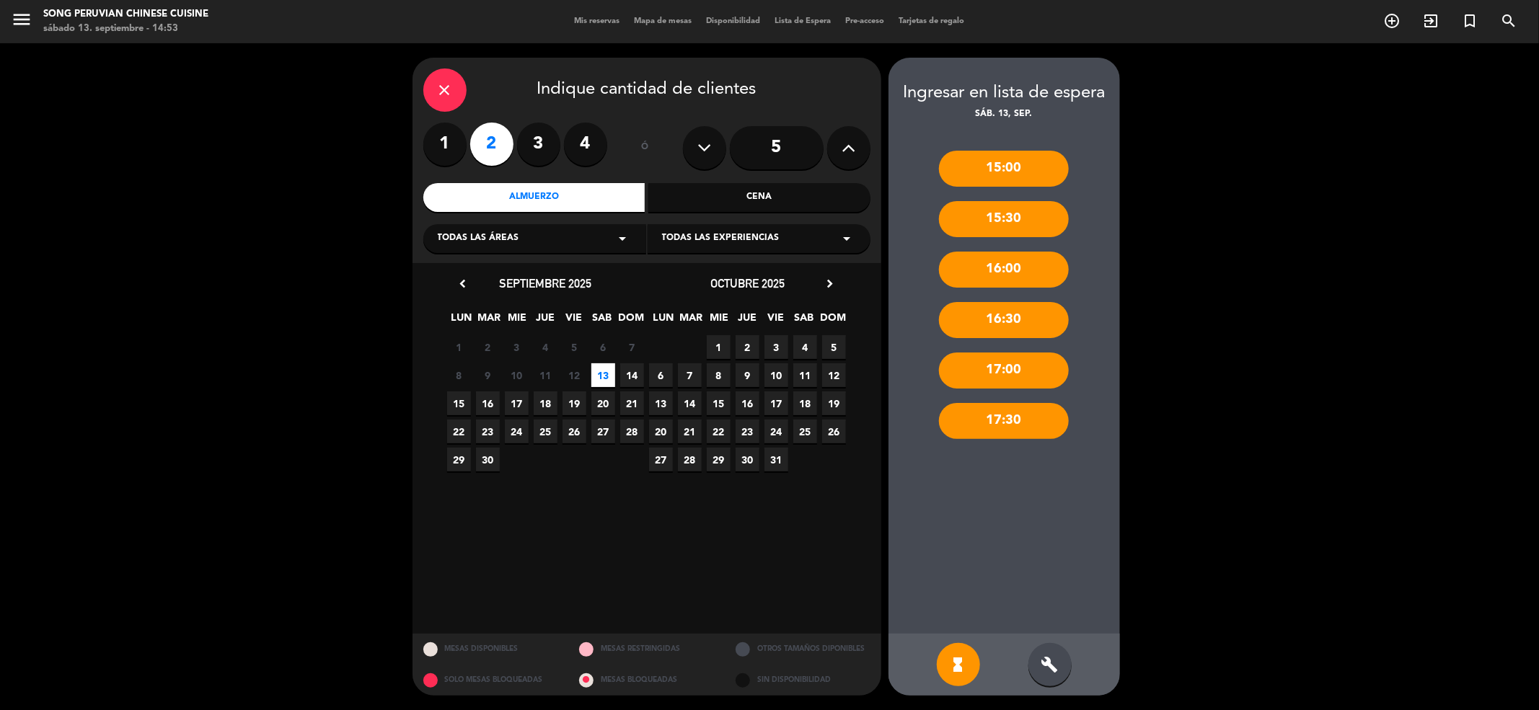
click at [433, 99] on div "close" at bounding box center [444, 89] width 43 height 43
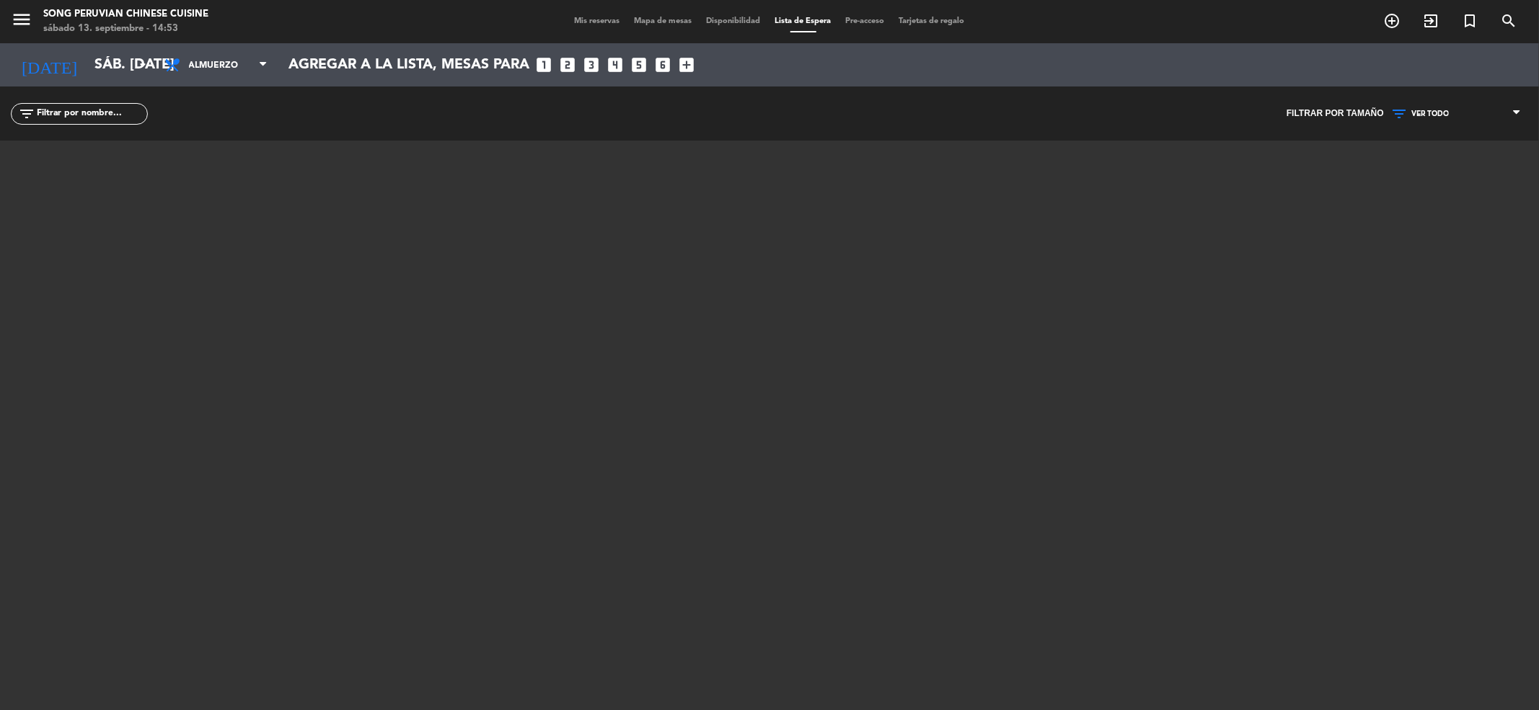
click at [869, 19] on span "Pre-acceso" at bounding box center [865, 21] width 53 height 8
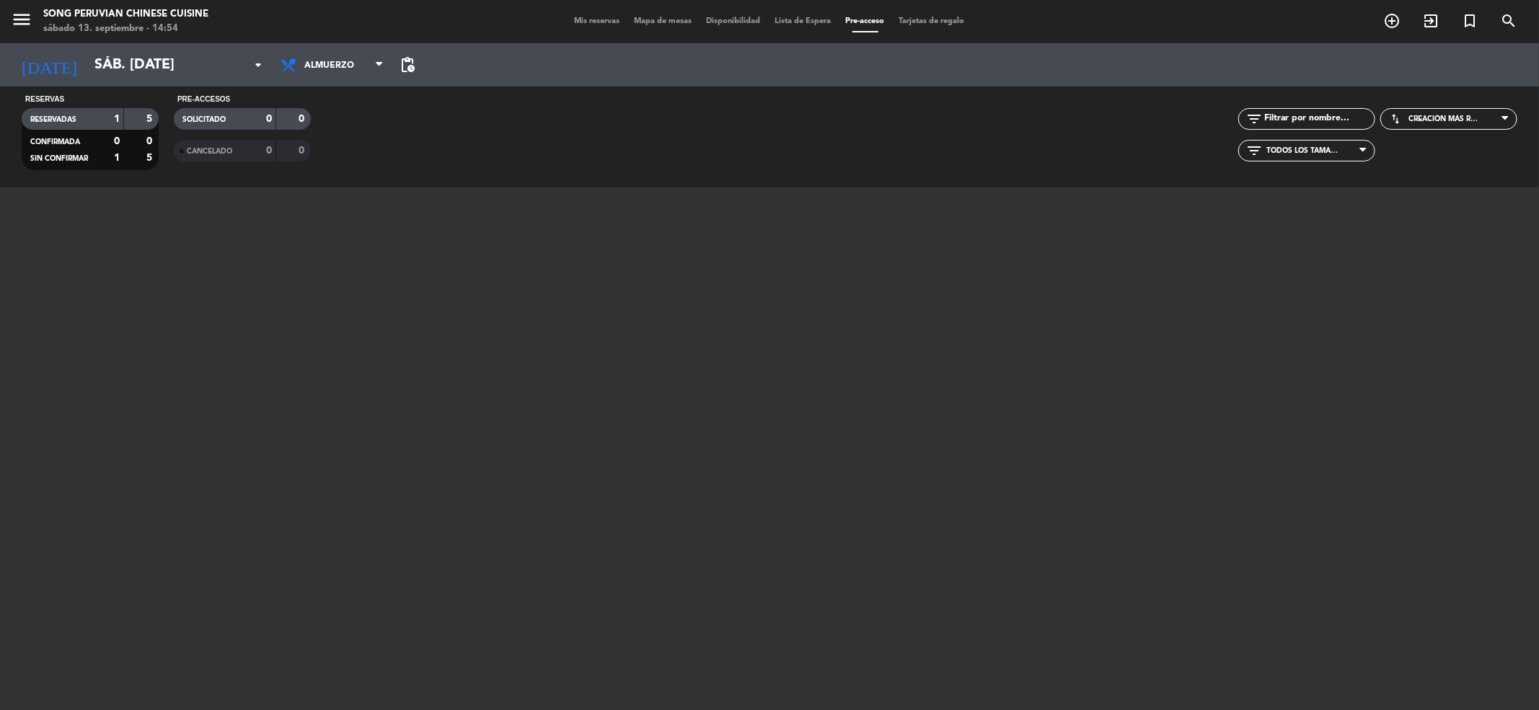
click at [937, 17] on span "Tarjetas de regalo" at bounding box center [932, 21] width 80 height 8
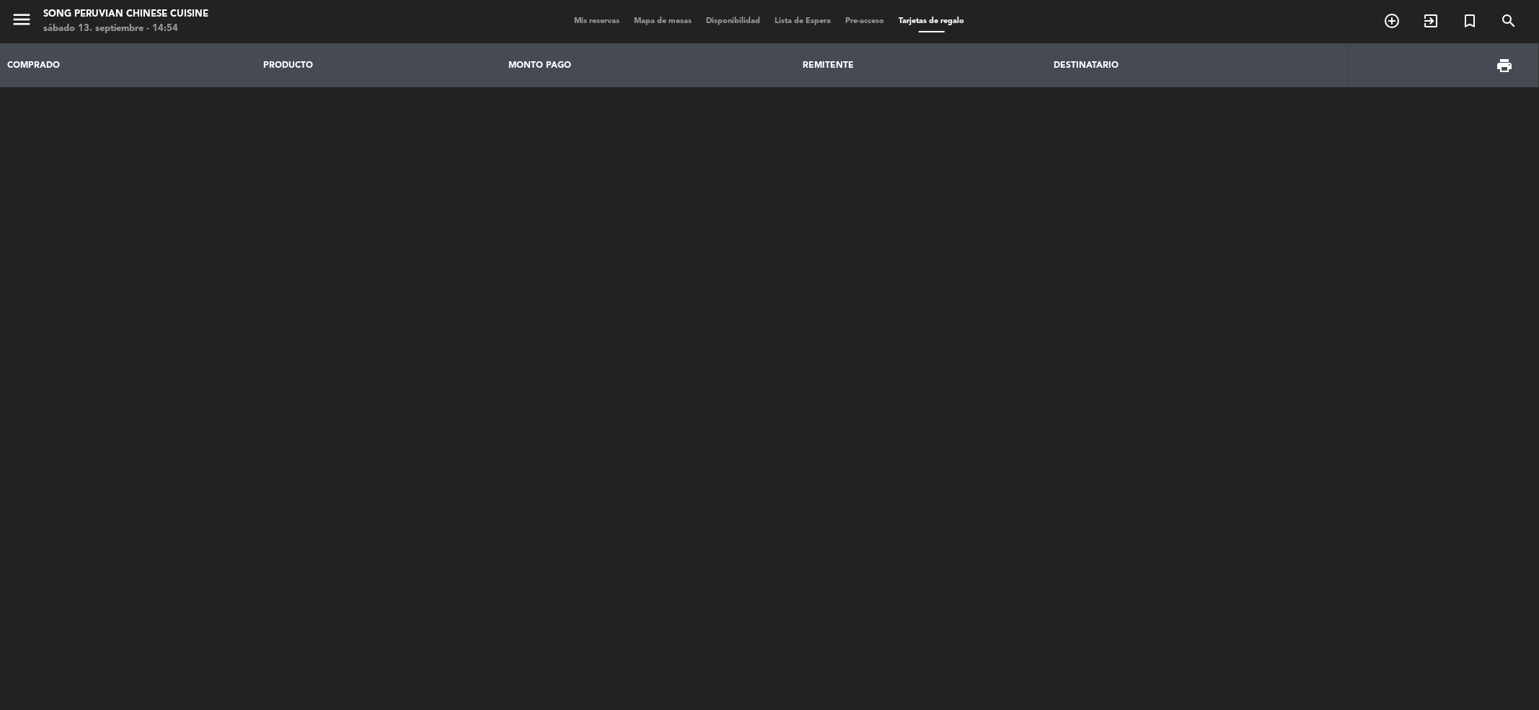
click at [579, 19] on span "Mis reservas" at bounding box center [597, 21] width 60 height 8
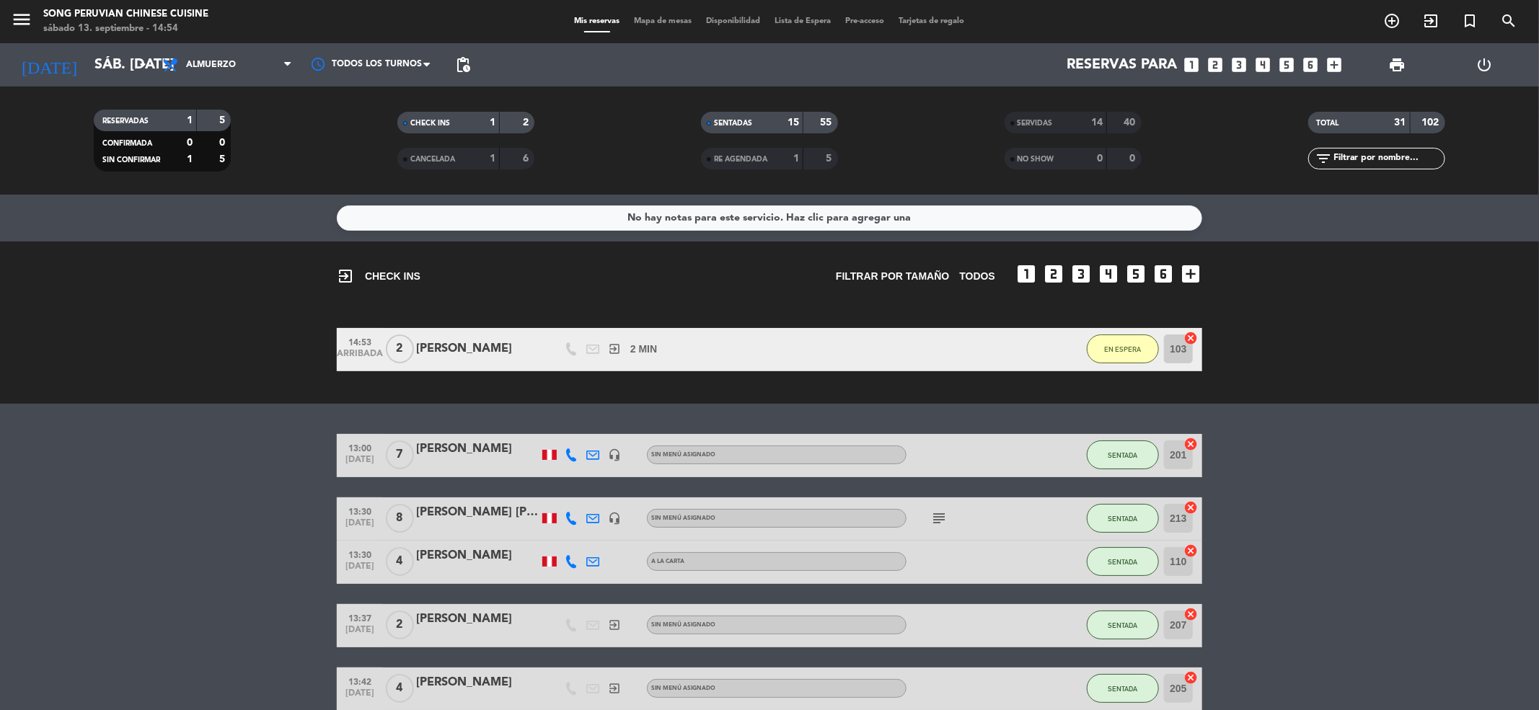
click at [472, 353] on div "[PERSON_NAME]" at bounding box center [477, 349] width 123 height 19
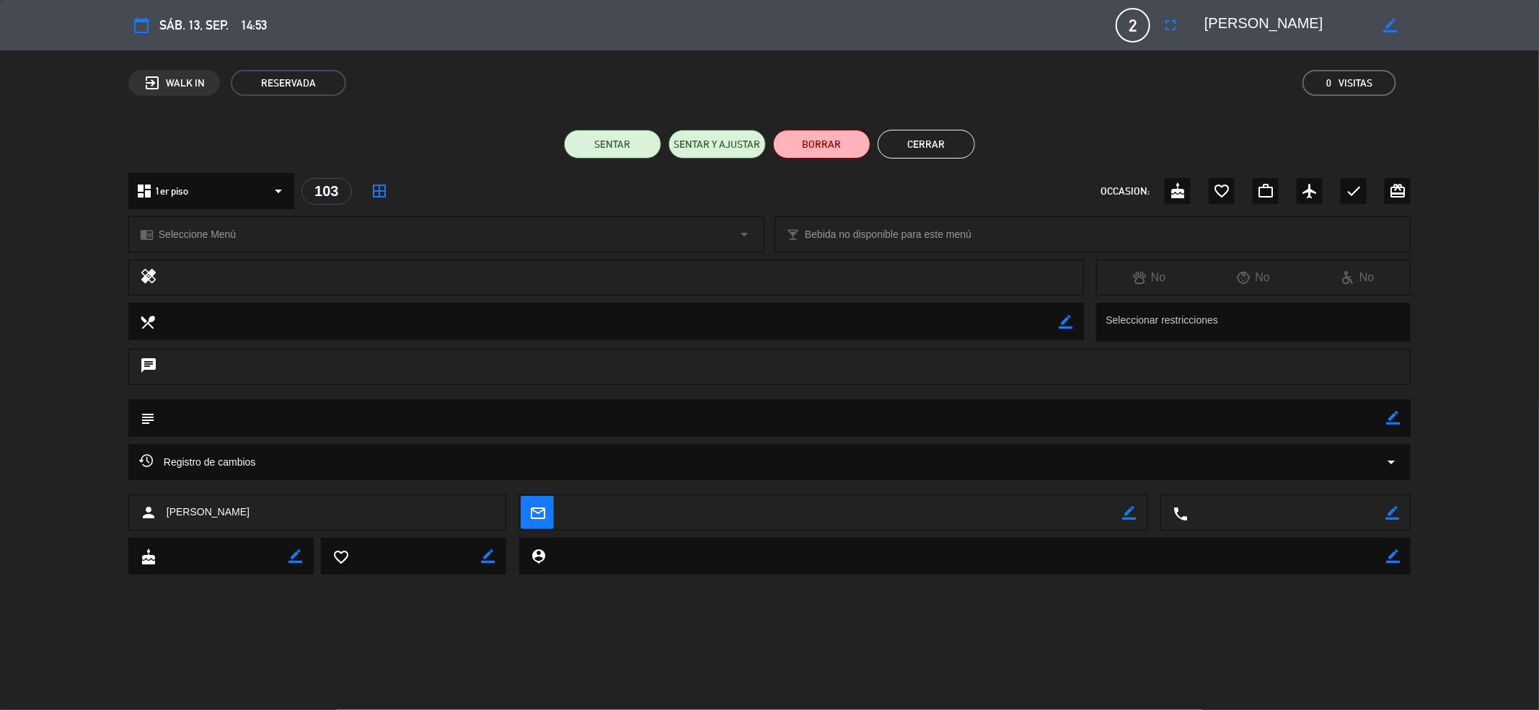
click at [945, 136] on button "Cerrar" at bounding box center [925, 144] width 97 height 29
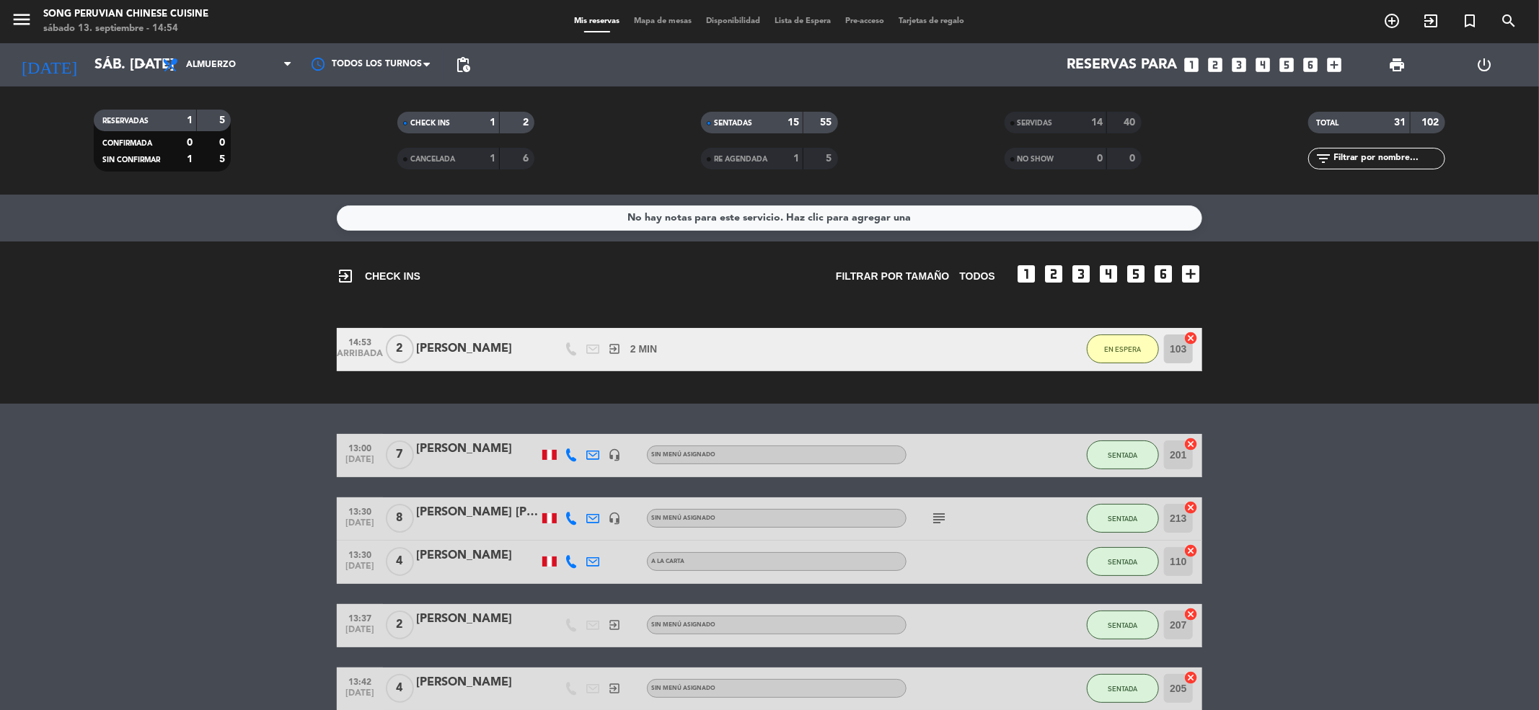
click at [634, 21] on span "Mapa de mesas" at bounding box center [663, 21] width 72 height 8
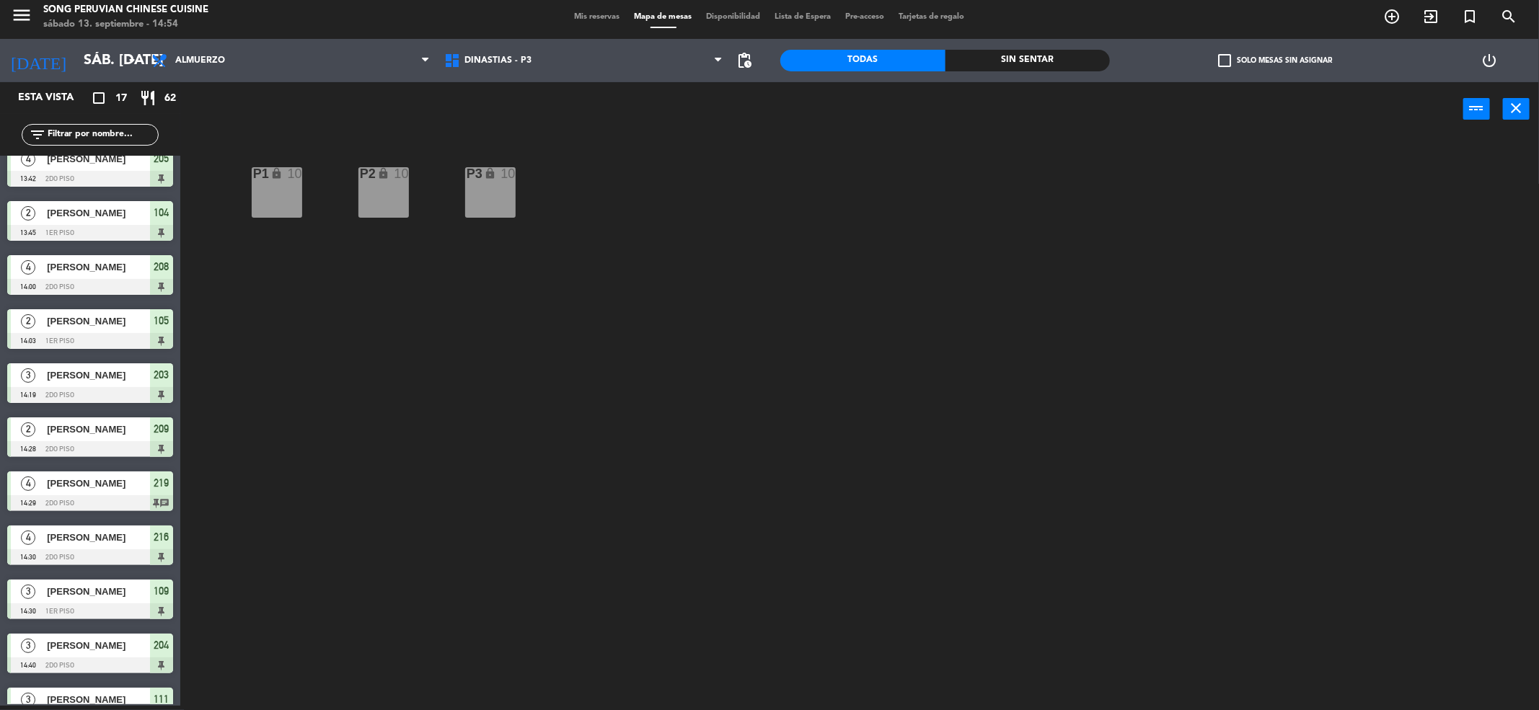
scroll to position [370, 0]
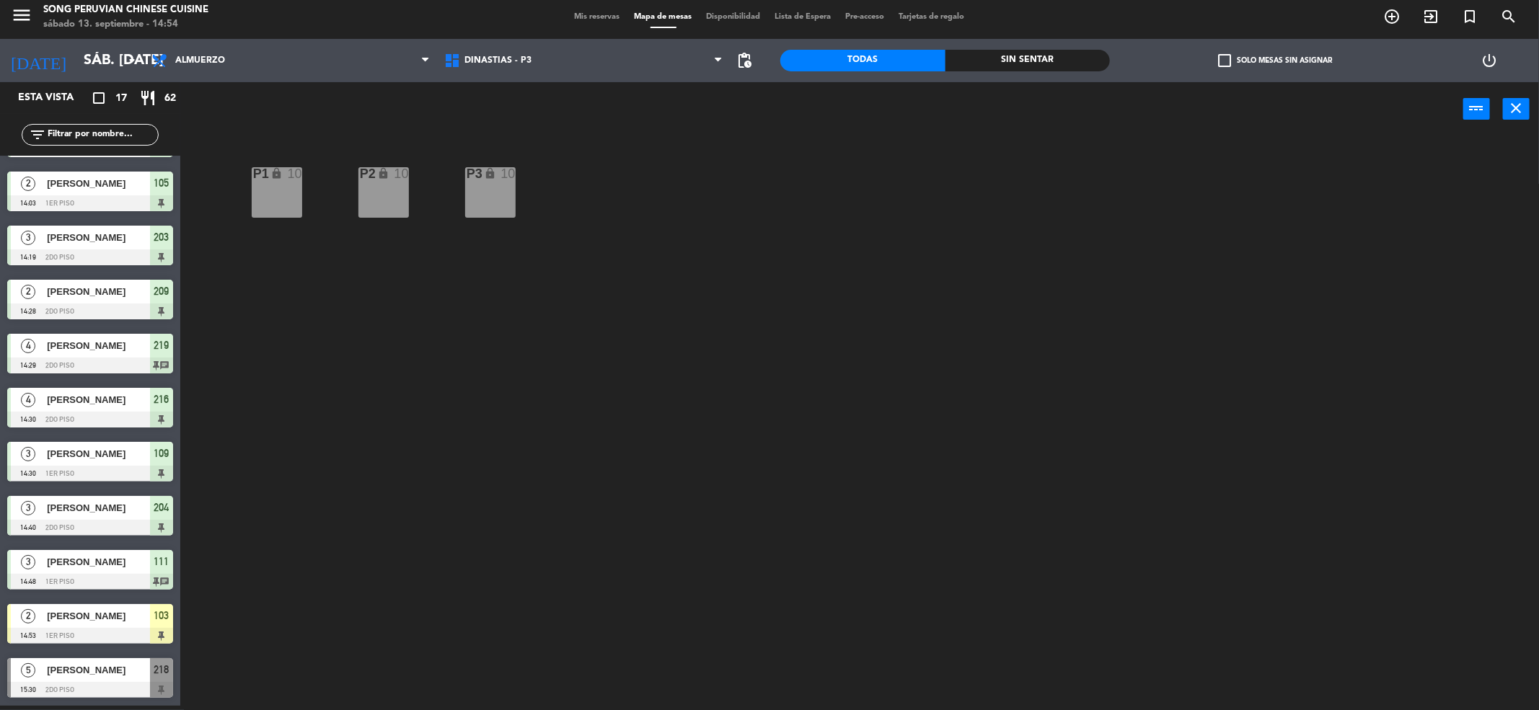
click at [84, 630] on div at bounding box center [90, 636] width 166 height 16
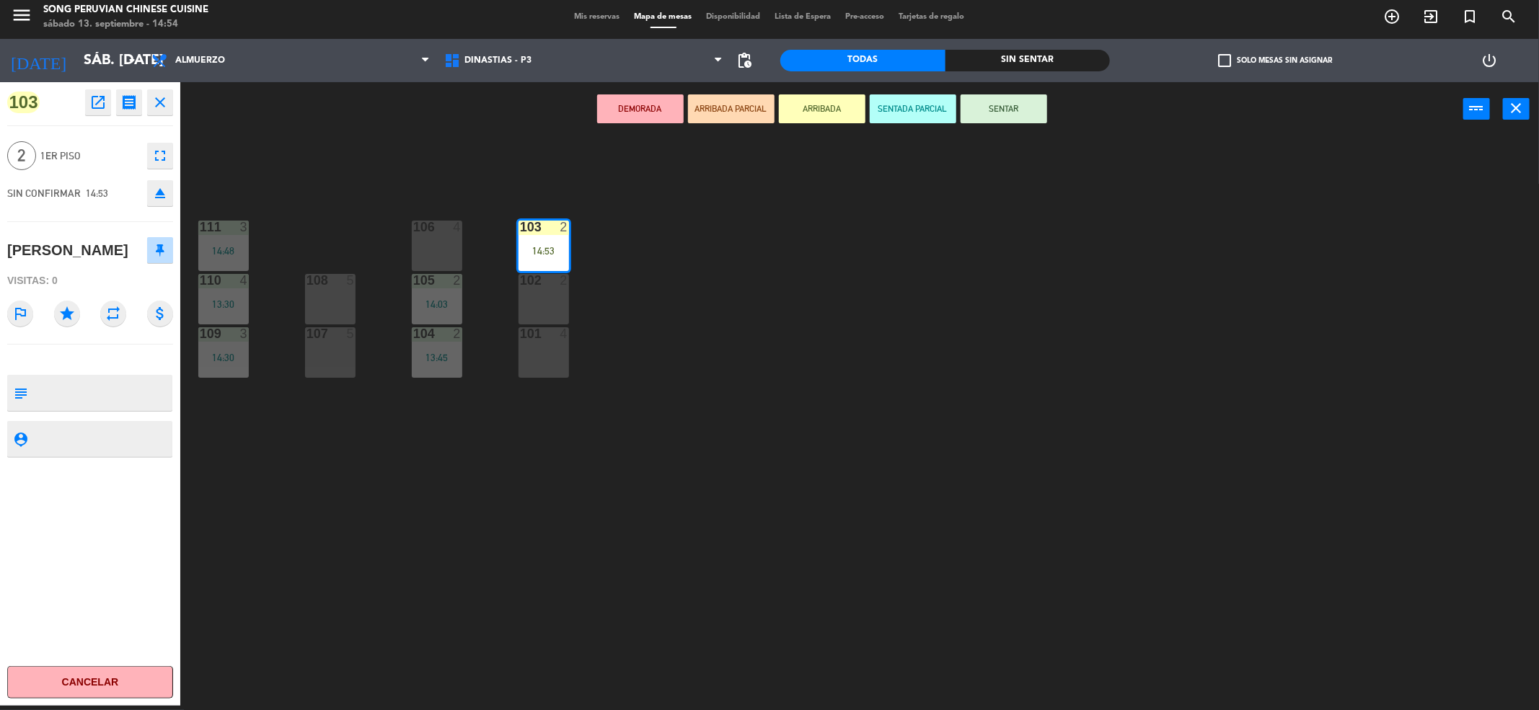
click at [167, 100] on icon "close" at bounding box center [159, 102] width 17 height 17
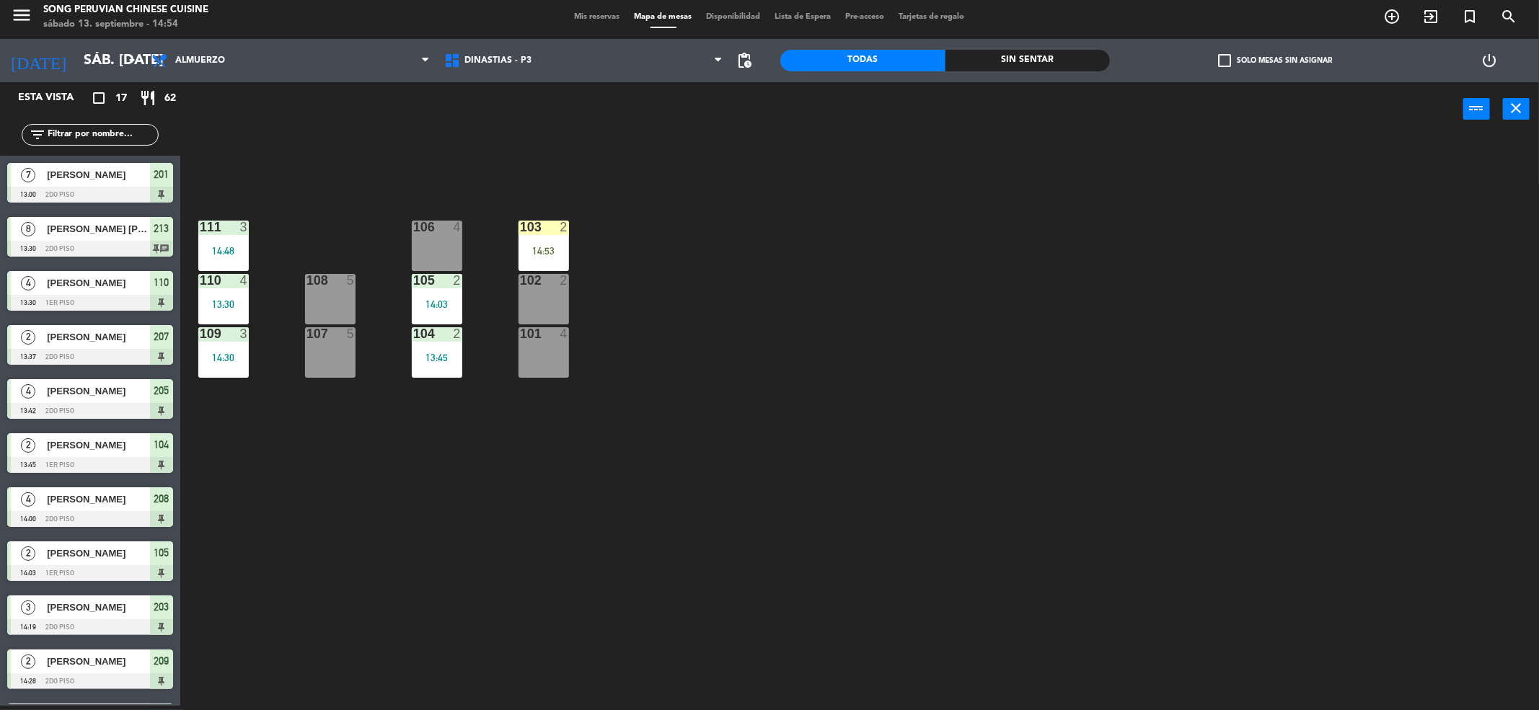
scroll to position [219, 0]
